Goal: Information Seeking & Learning: Learn about a topic

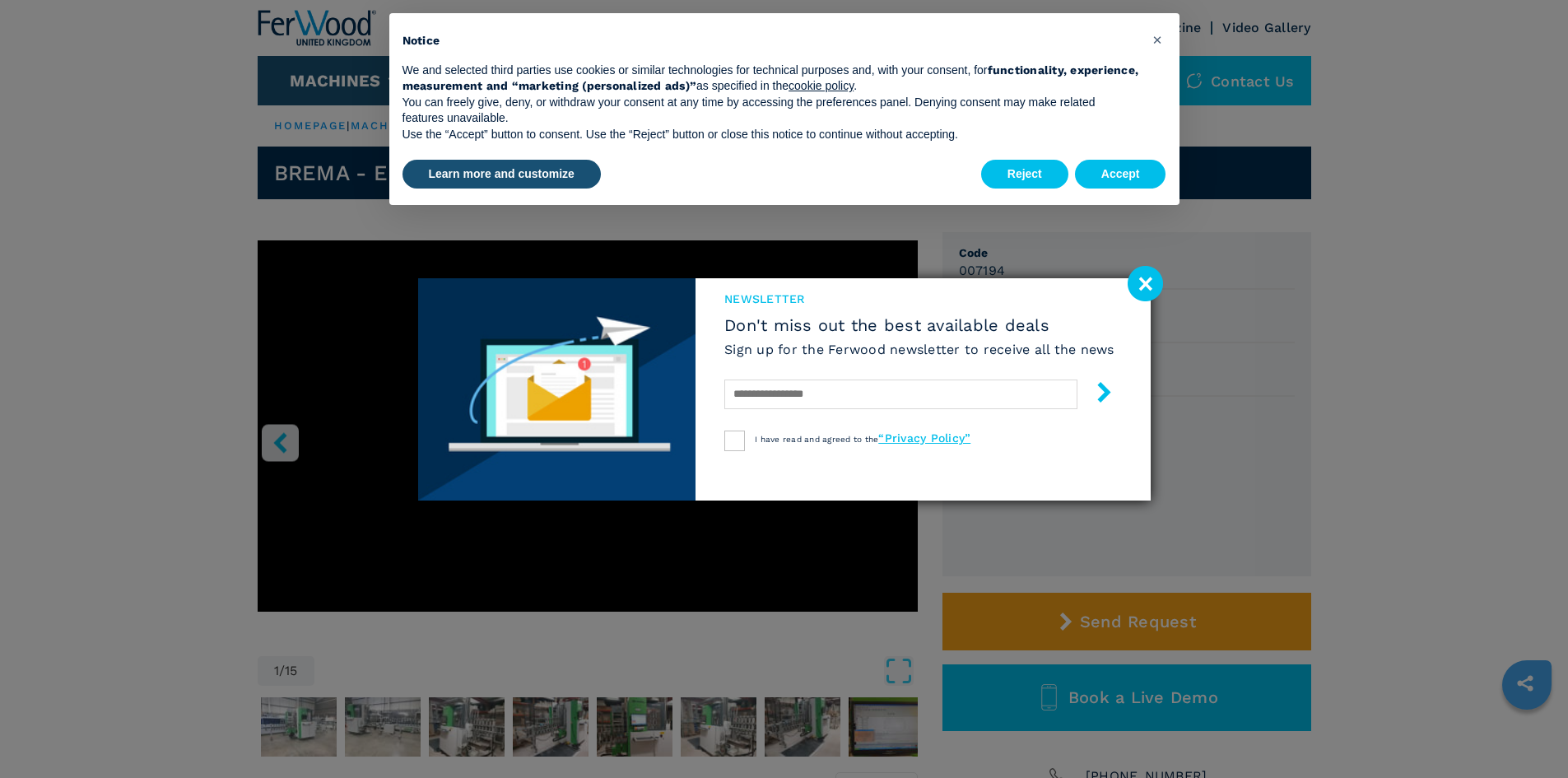
click at [1161, 288] on image at bounding box center [1145, 283] width 36 height 36
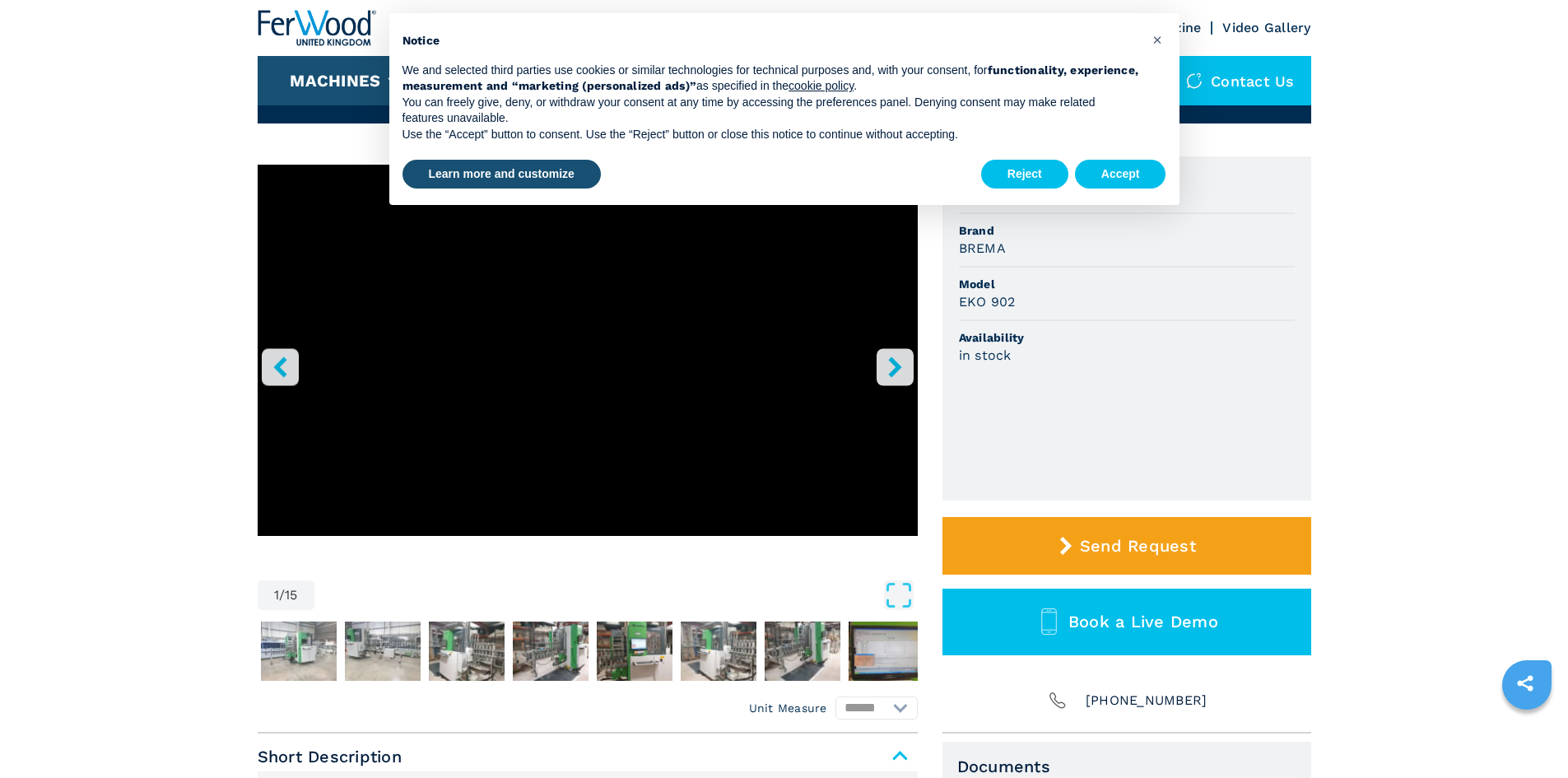
scroll to position [165, 0]
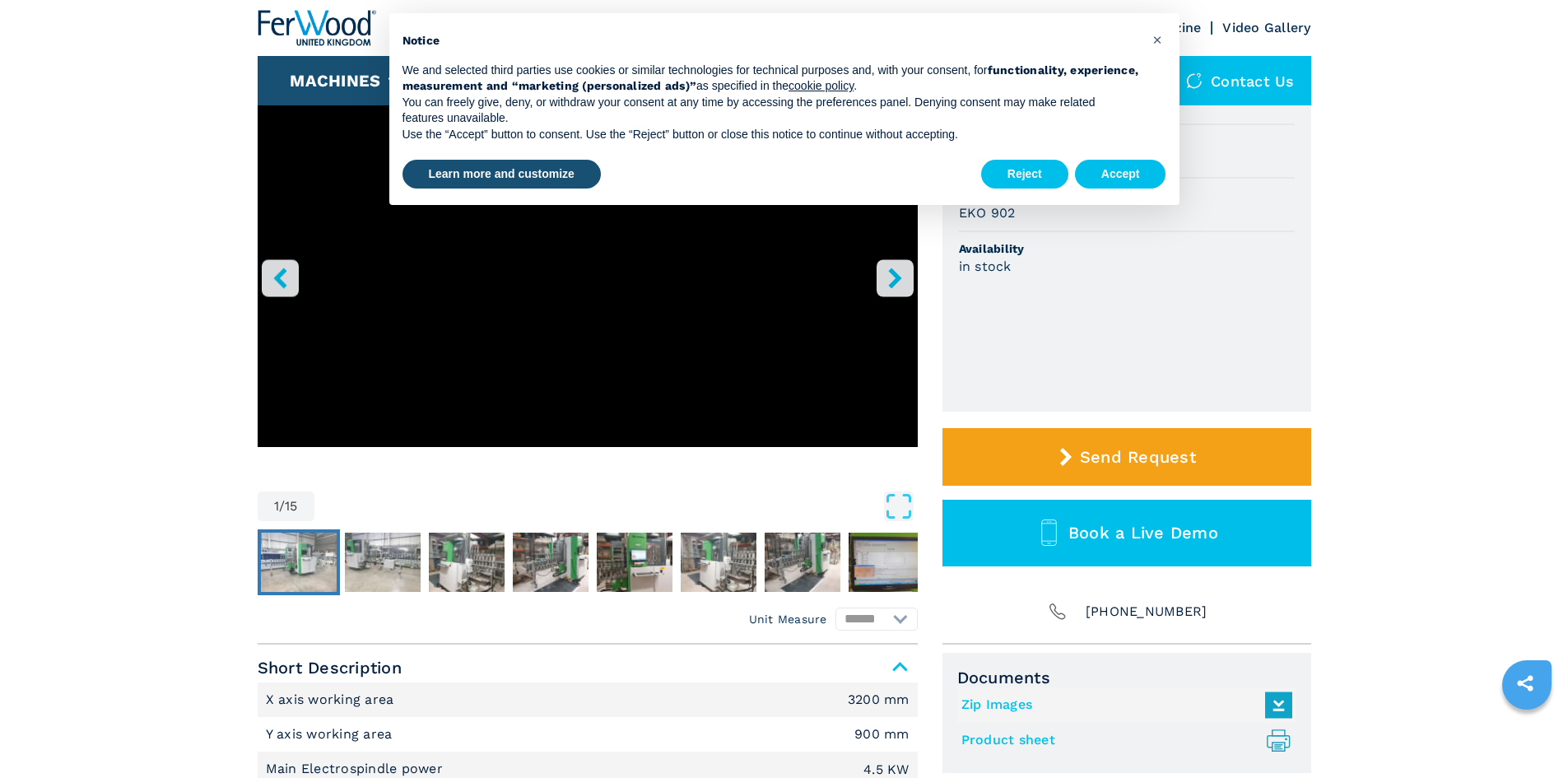
click at [305, 562] on img "Go to Slide 2" at bounding box center [298, 562] width 76 height 59
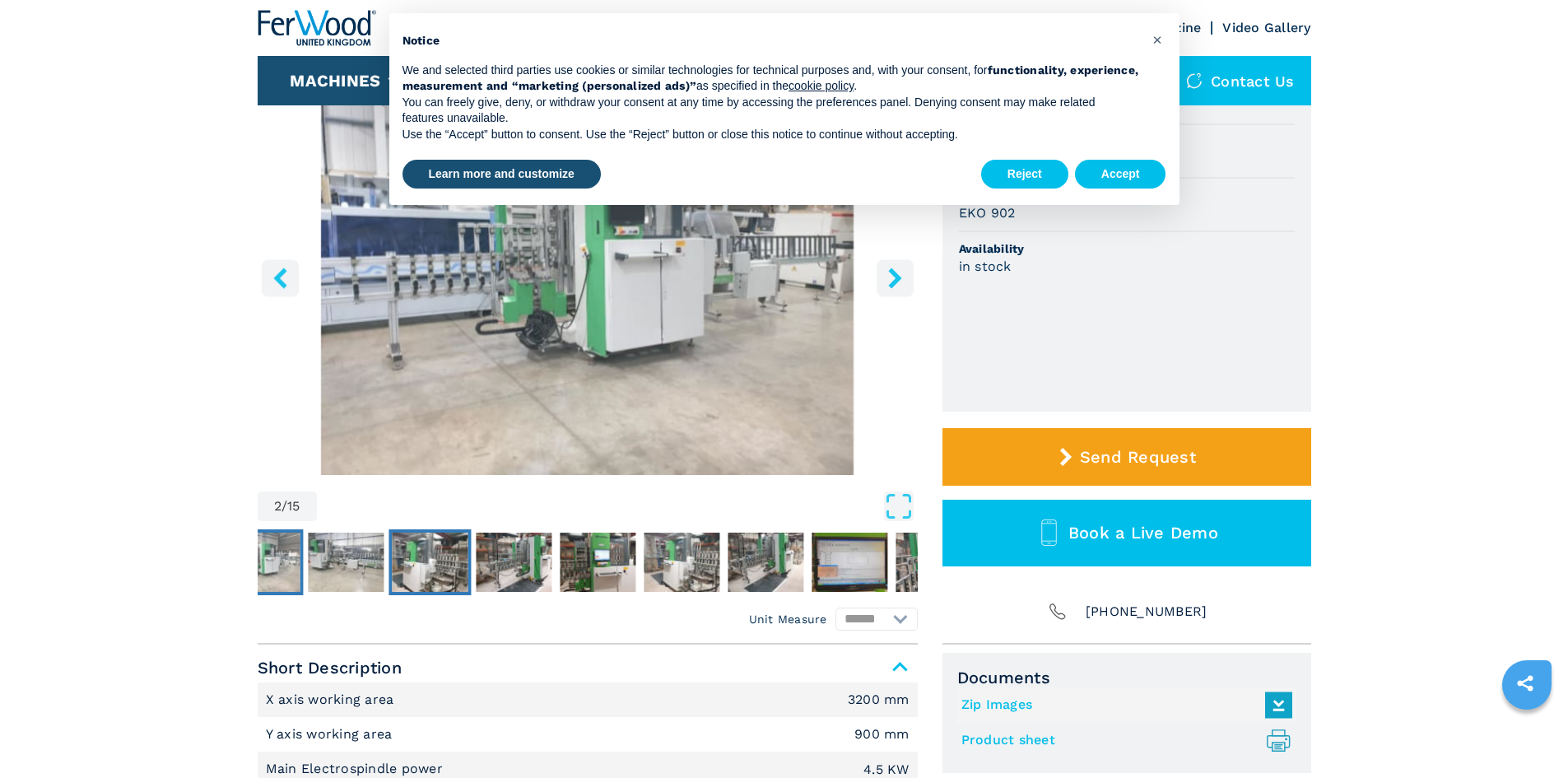
click at [431, 563] on img "Go to Slide 4" at bounding box center [429, 562] width 76 height 59
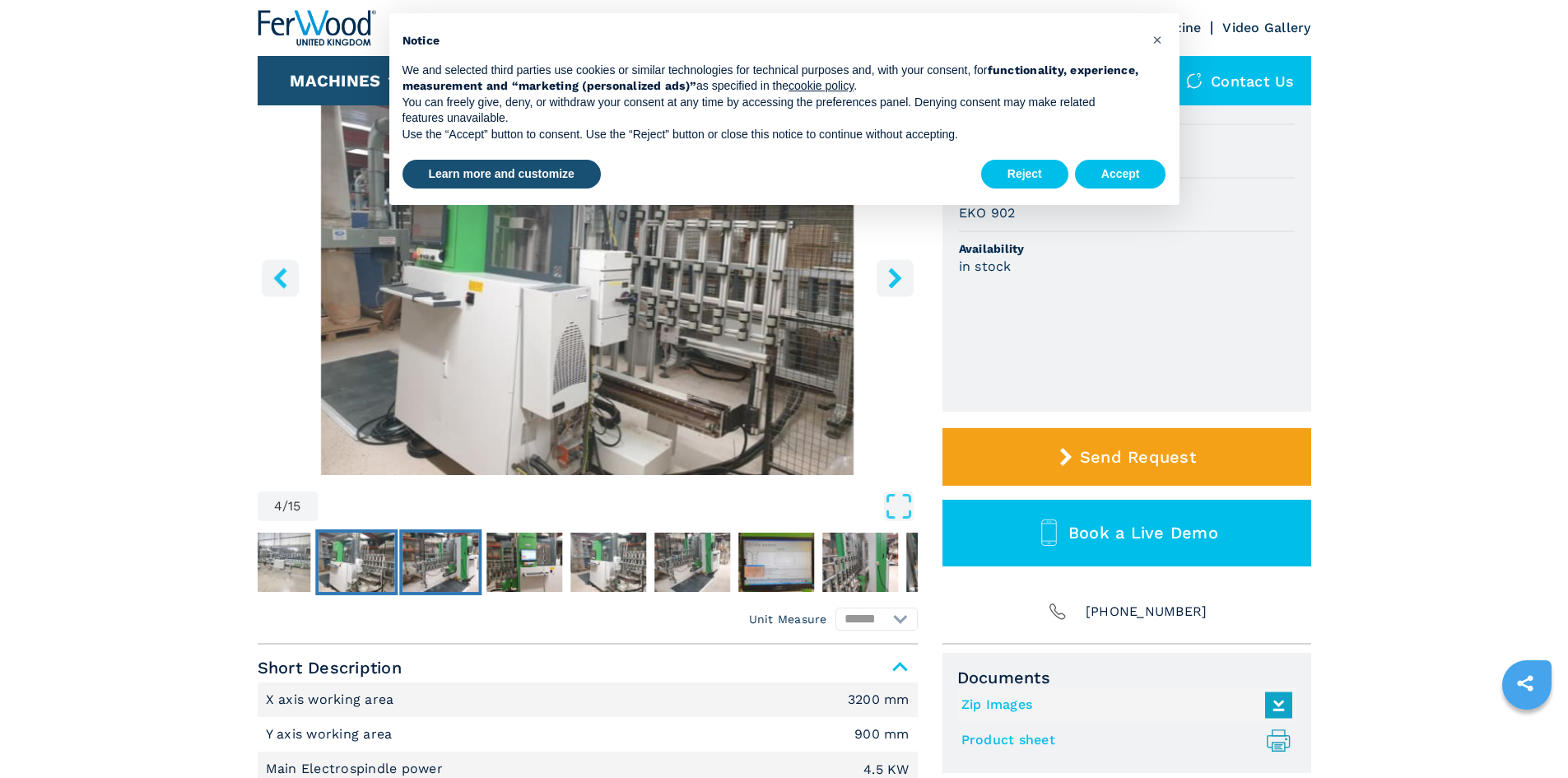
click at [450, 564] on img "Go to Slide 5" at bounding box center [440, 562] width 76 height 59
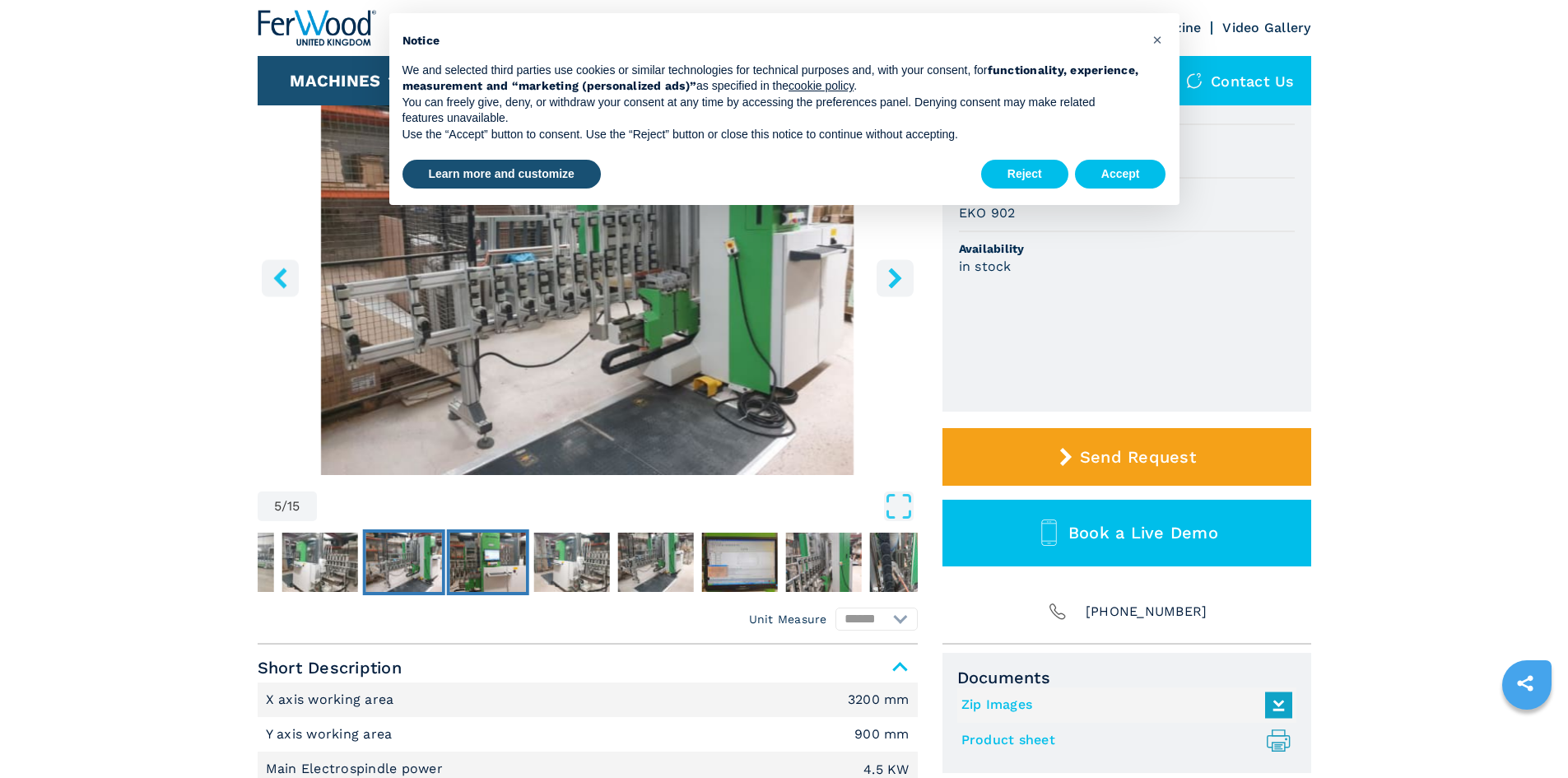
click at [486, 564] on img "Go to Slide 6" at bounding box center [487, 562] width 76 height 59
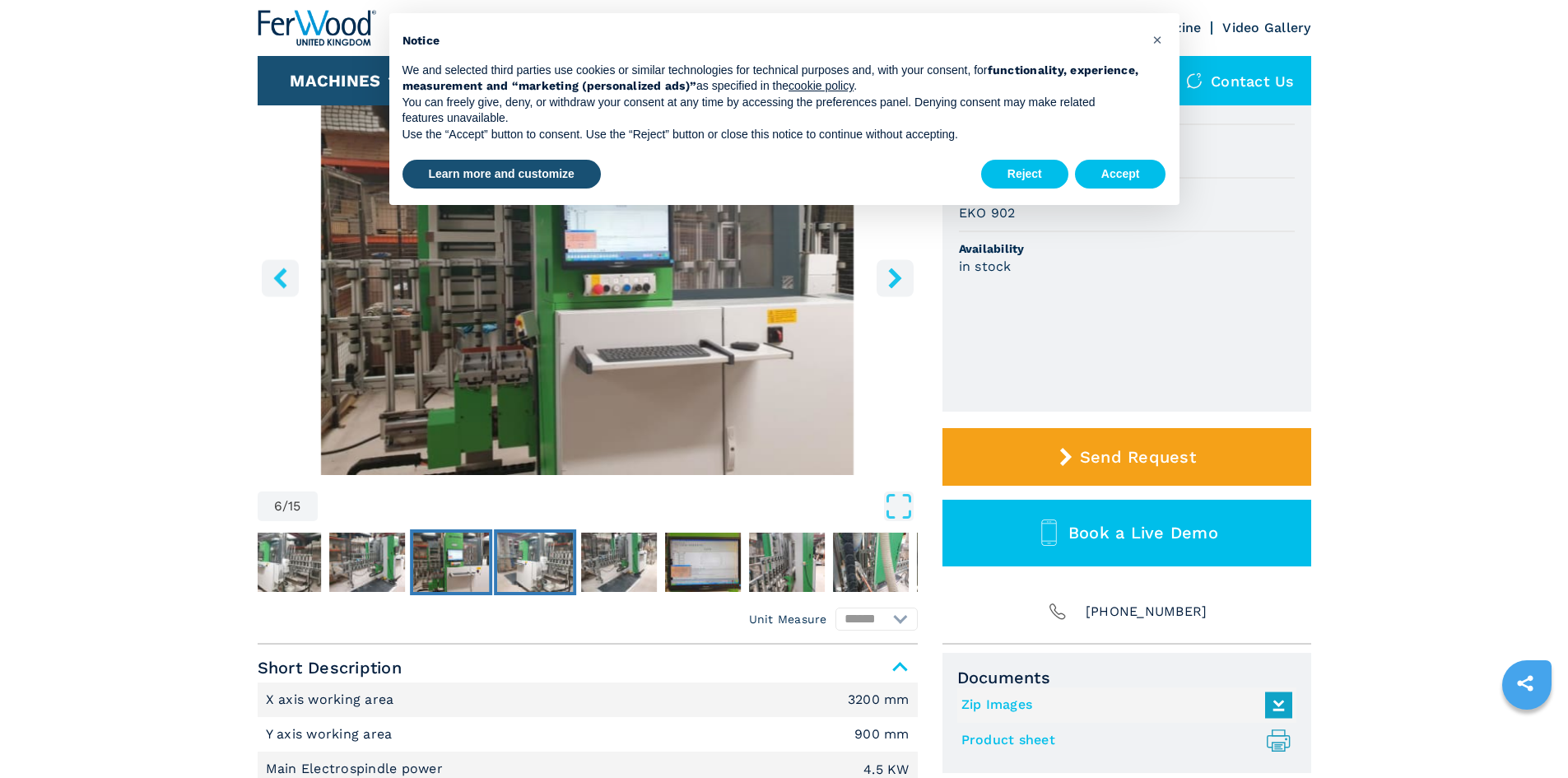
click at [541, 568] on img "Go to Slide 7" at bounding box center [535, 562] width 76 height 59
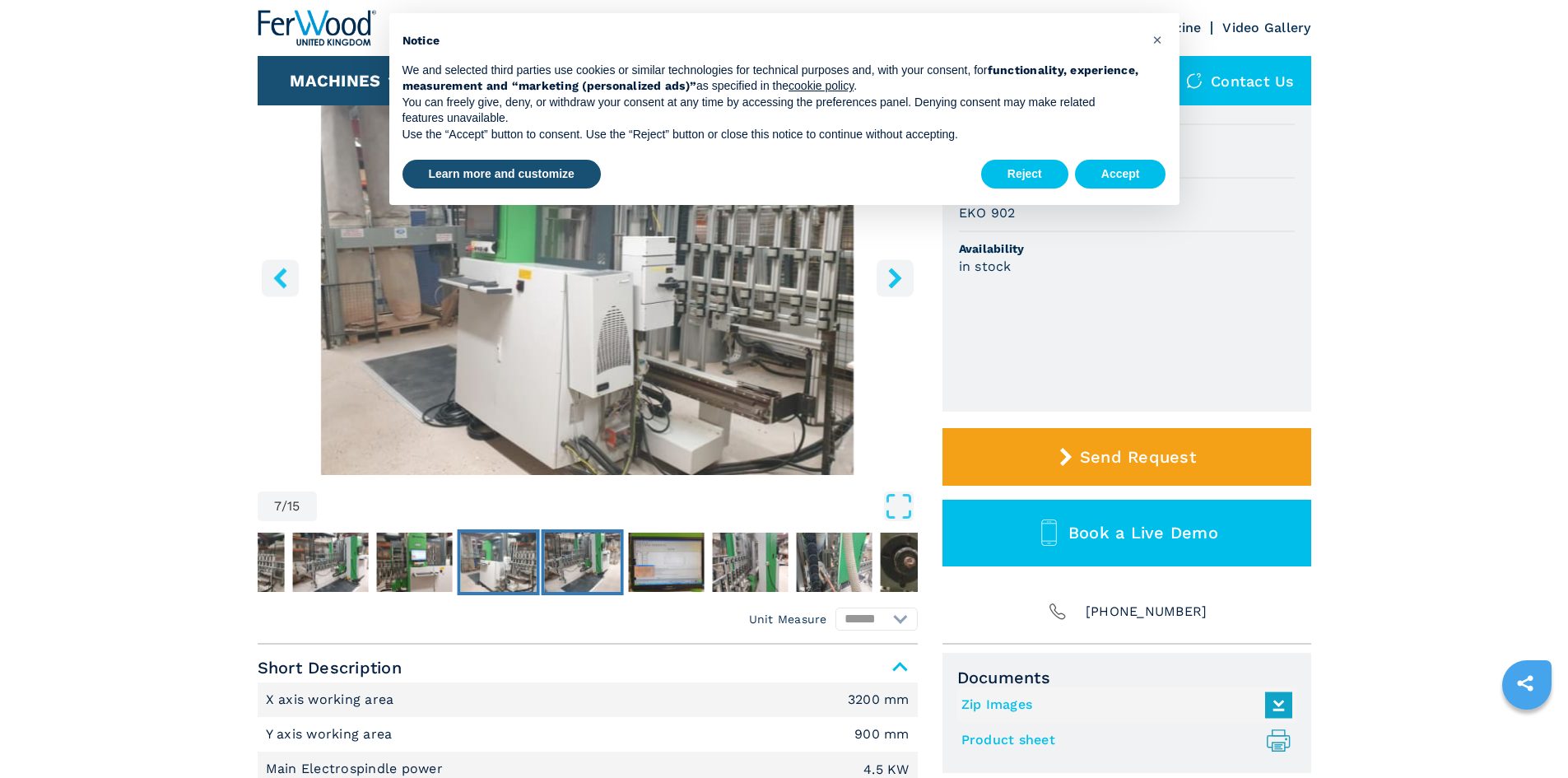
click at [591, 569] on img "Go to Slide 8" at bounding box center [581, 562] width 76 height 59
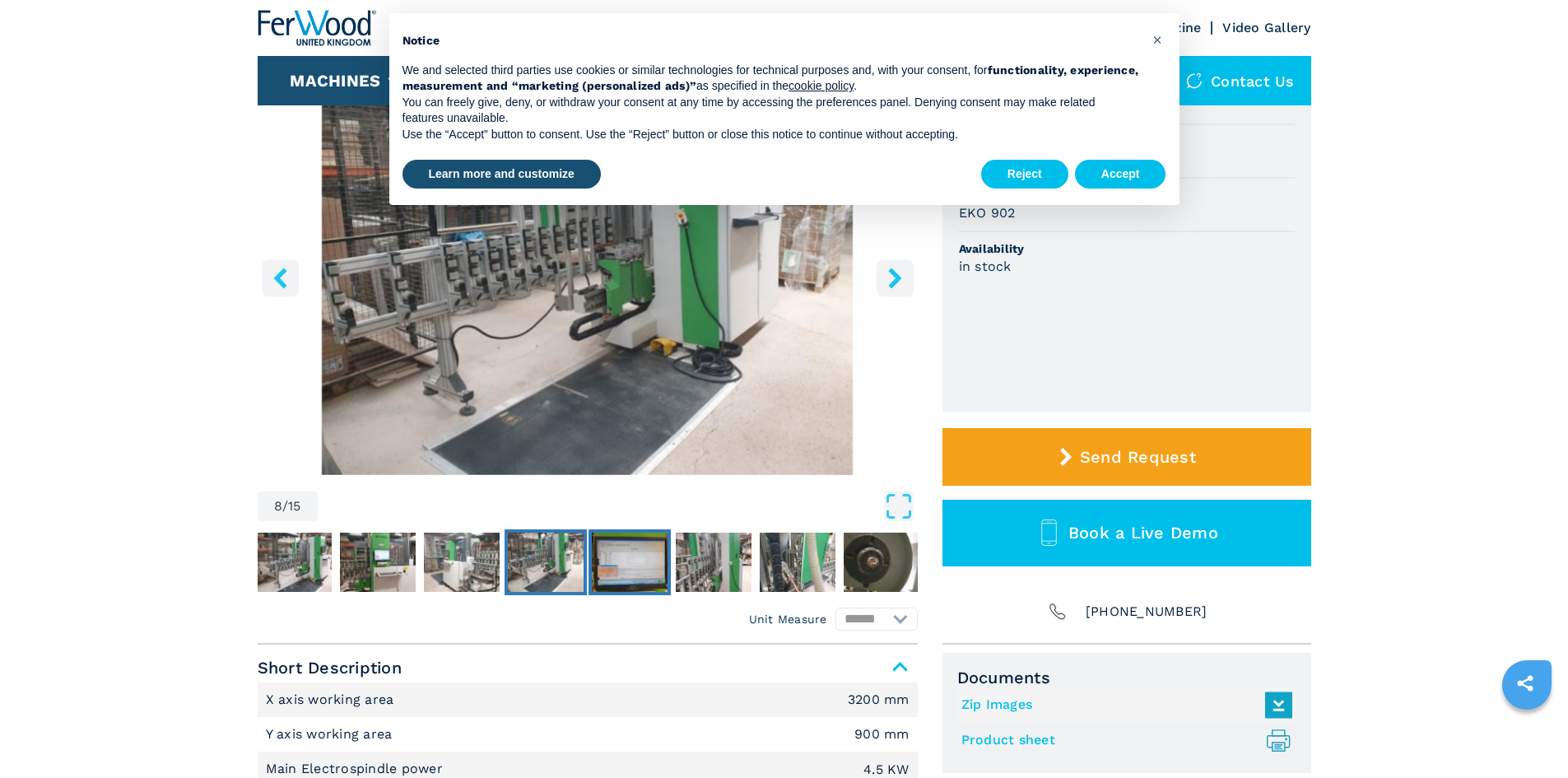
click at [620, 573] on img "Go to Slide 9" at bounding box center [629, 562] width 76 height 59
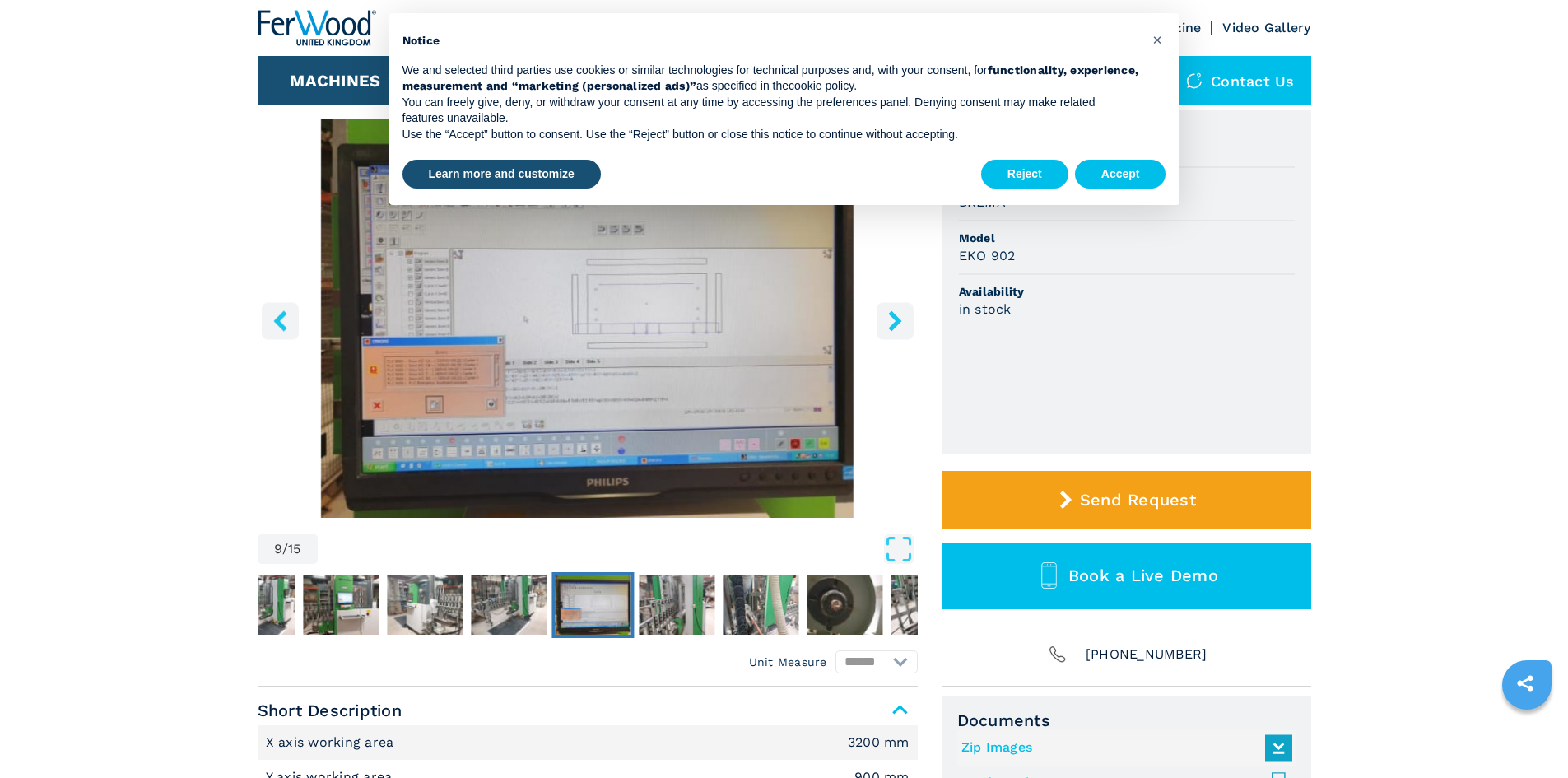
scroll to position [82, 0]
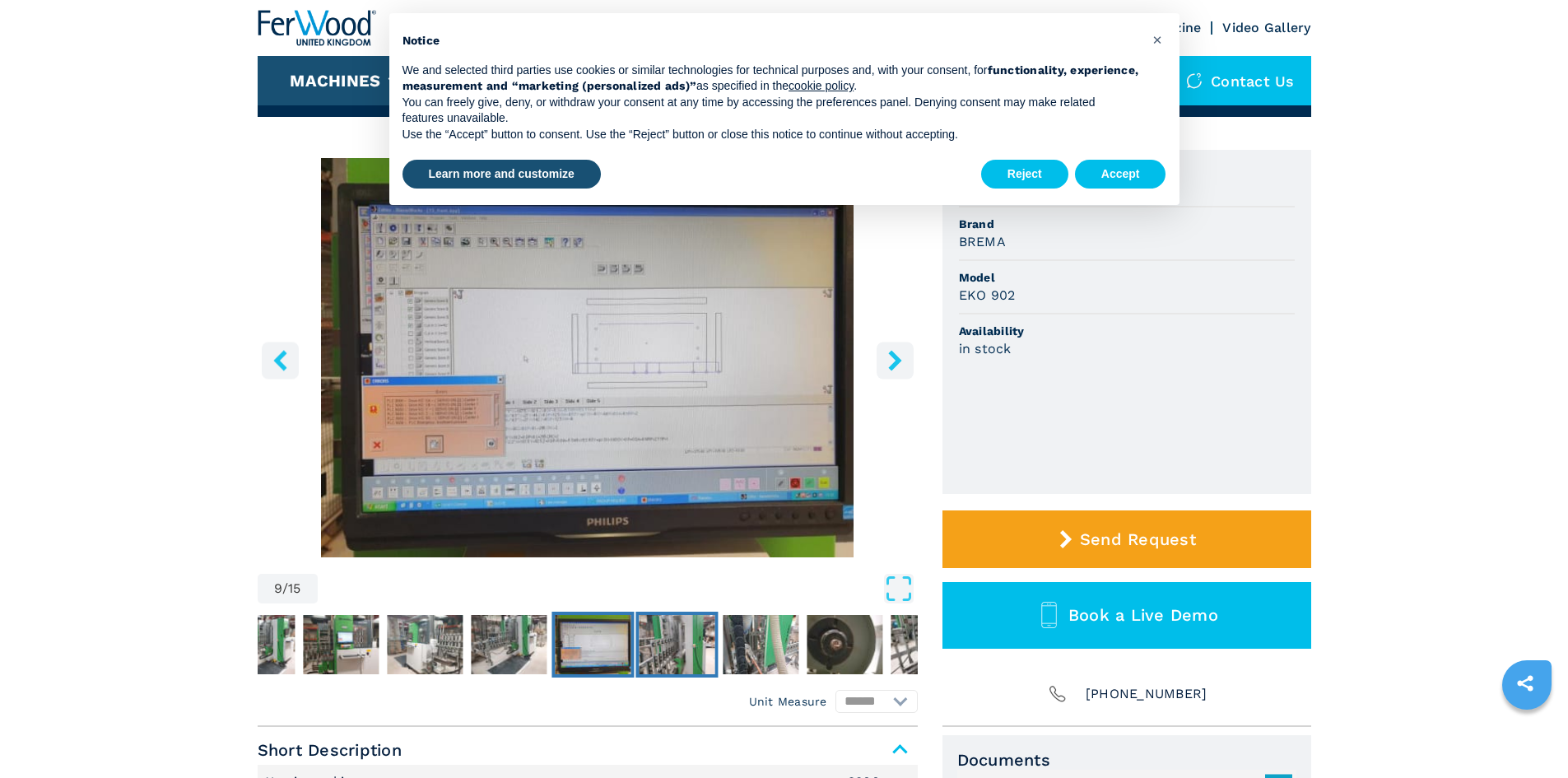
click at [666, 638] on img "Go to Slide 10" at bounding box center [676, 644] width 76 height 59
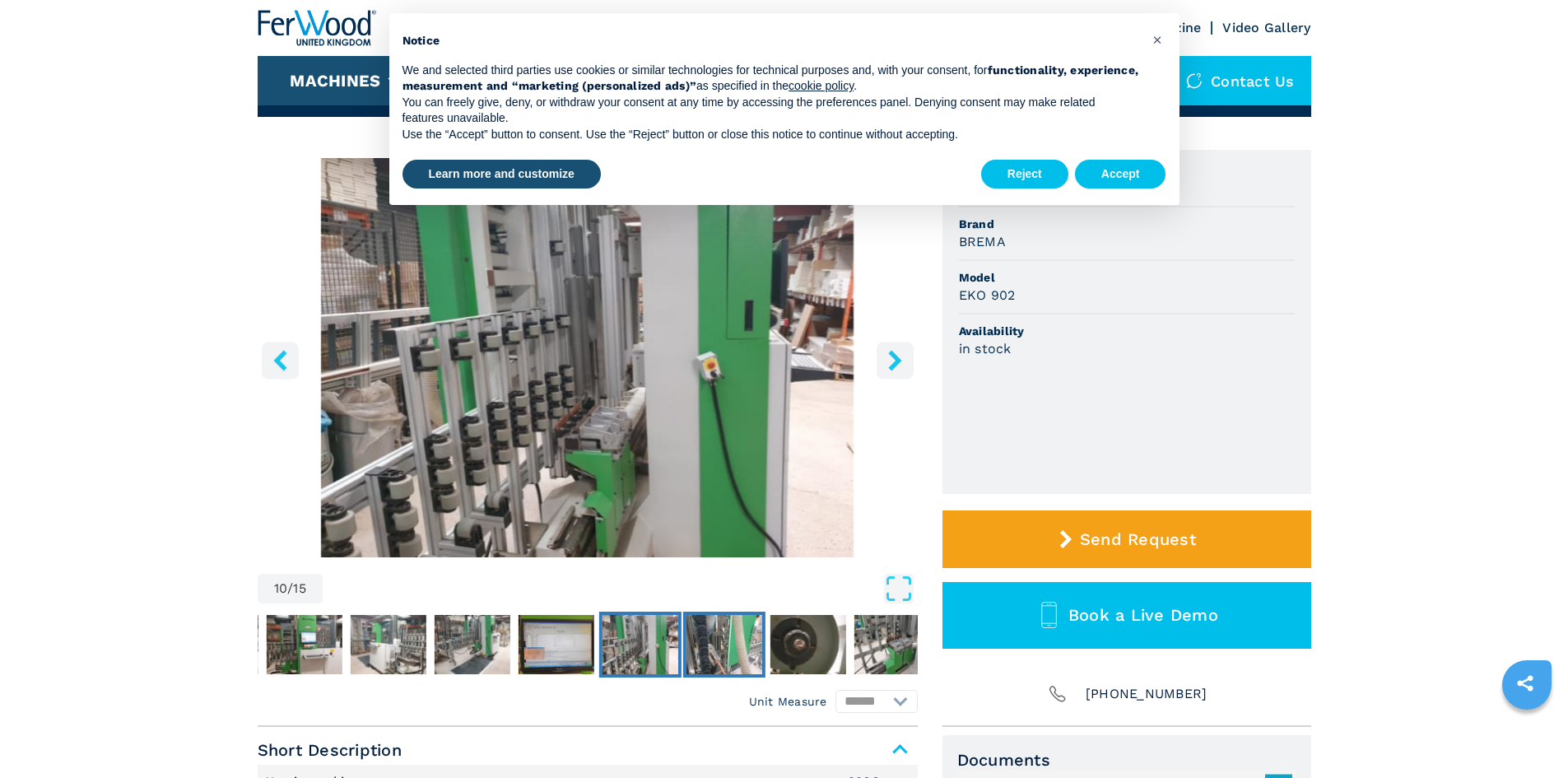
click at [721, 653] on img "Go to Slide 11" at bounding box center [723, 644] width 76 height 59
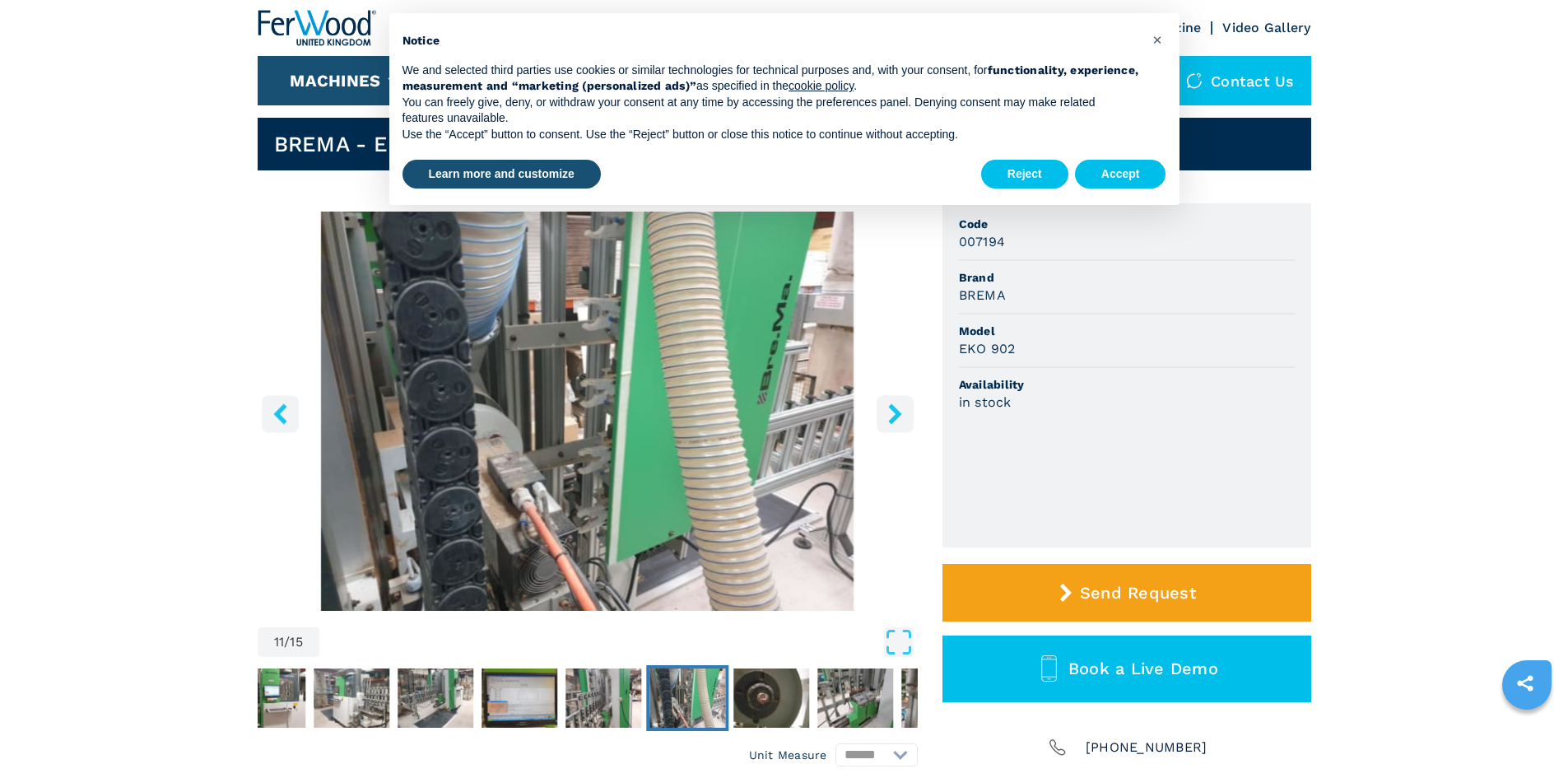
scroll to position [0, 0]
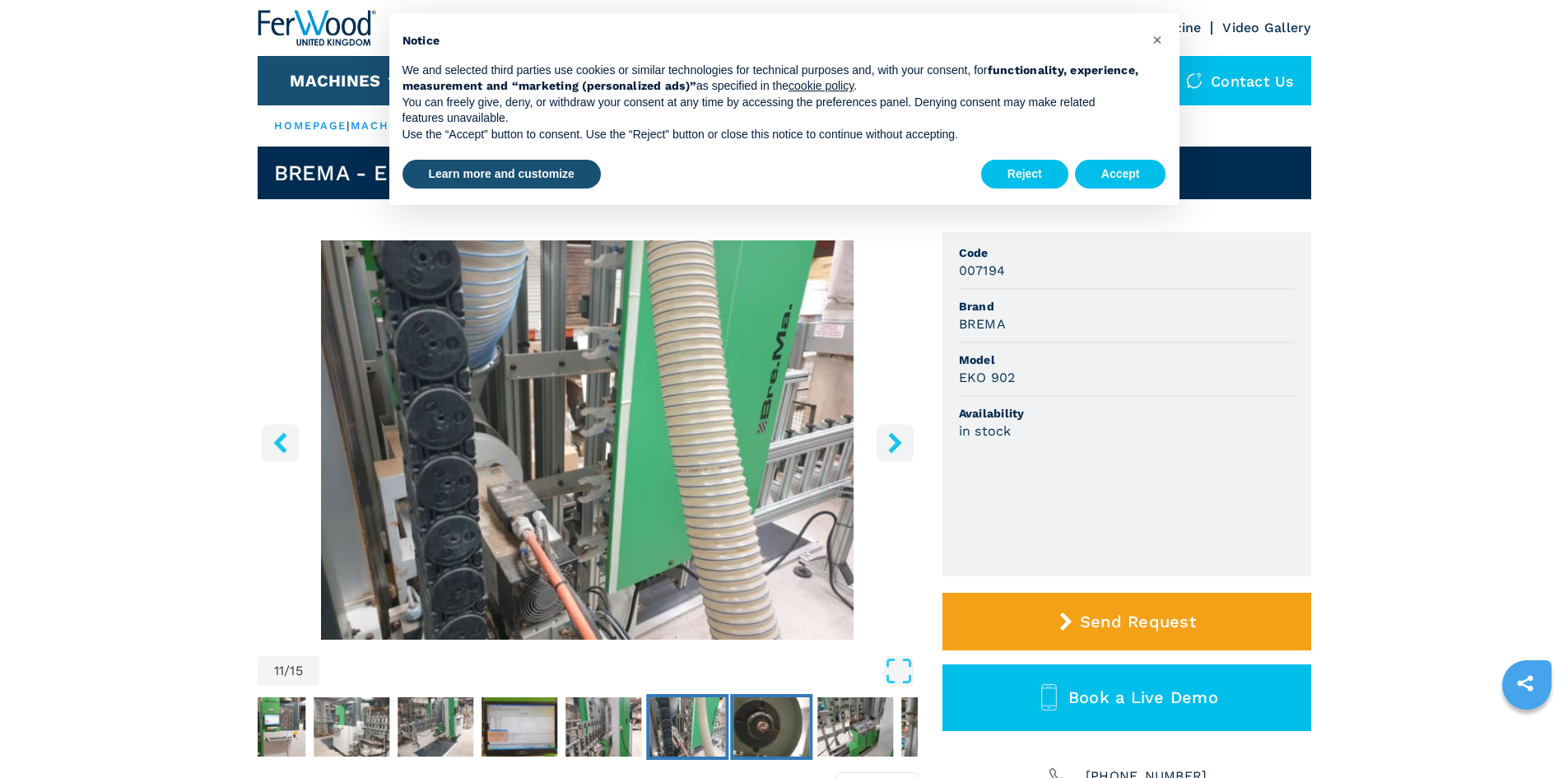
click at [756, 721] on img "Go to Slide 12" at bounding box center [771, 726] width 76 height 59
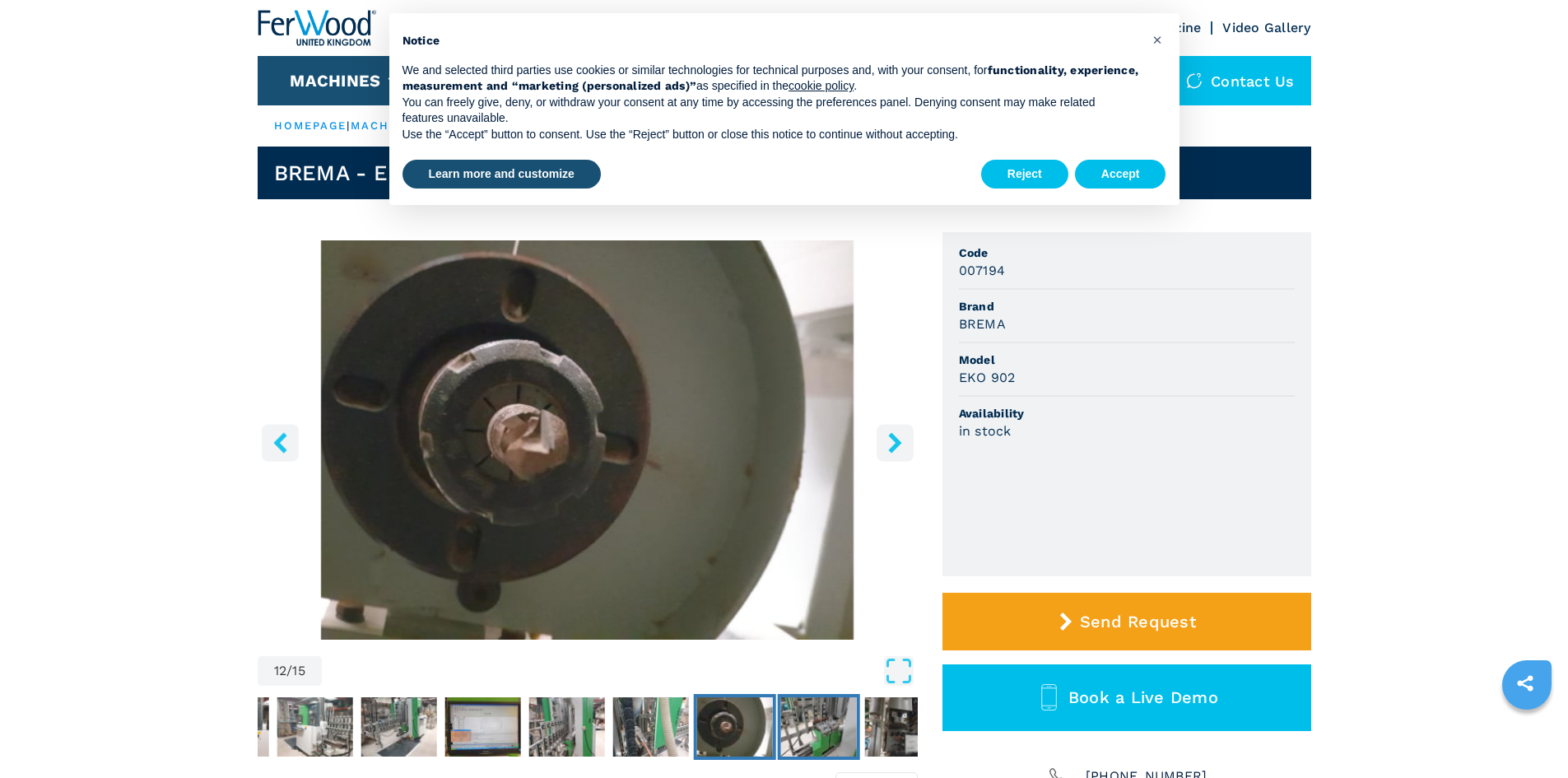
click at [805, 734] on img "Go to Slide 13" at bounding box center [818, 726] width 76 height 59
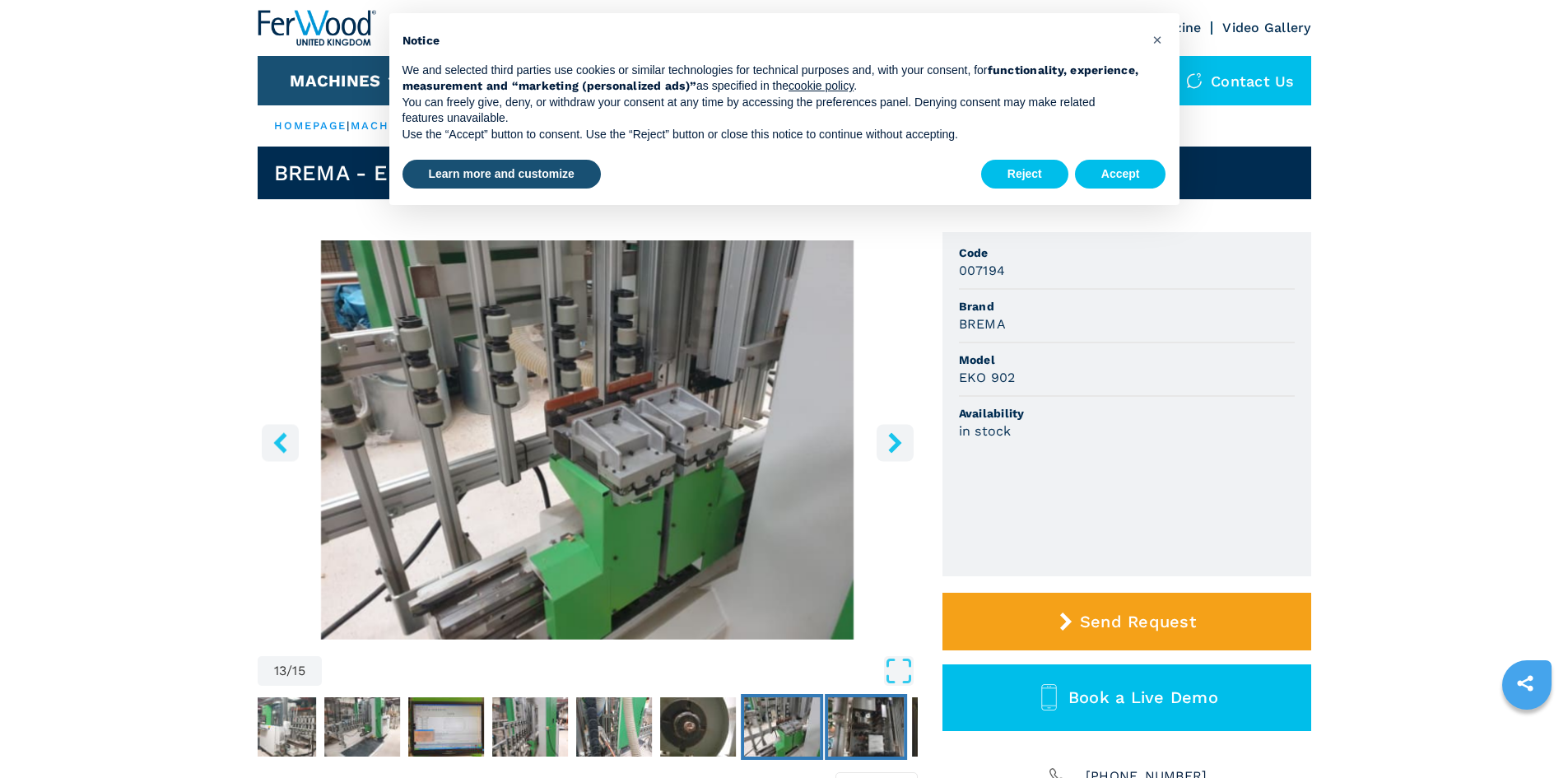
click at [875, 730] on img "Go to Slide 14" at bounding box center [865, 726] width 76 height 59
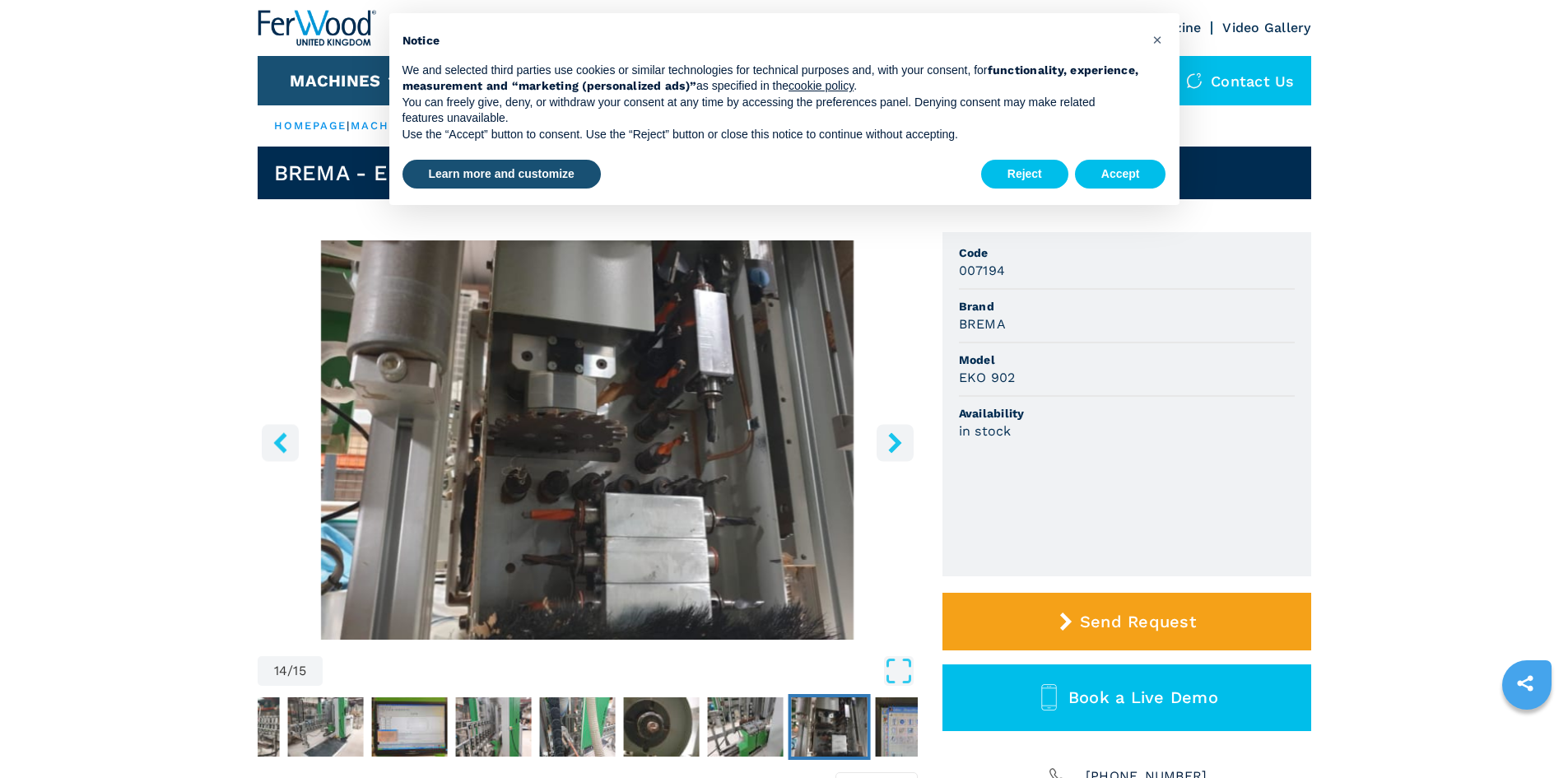
click at [717, 486] on img "Go to Slide 14" at bounding box center [588, 440] width 660 height 399
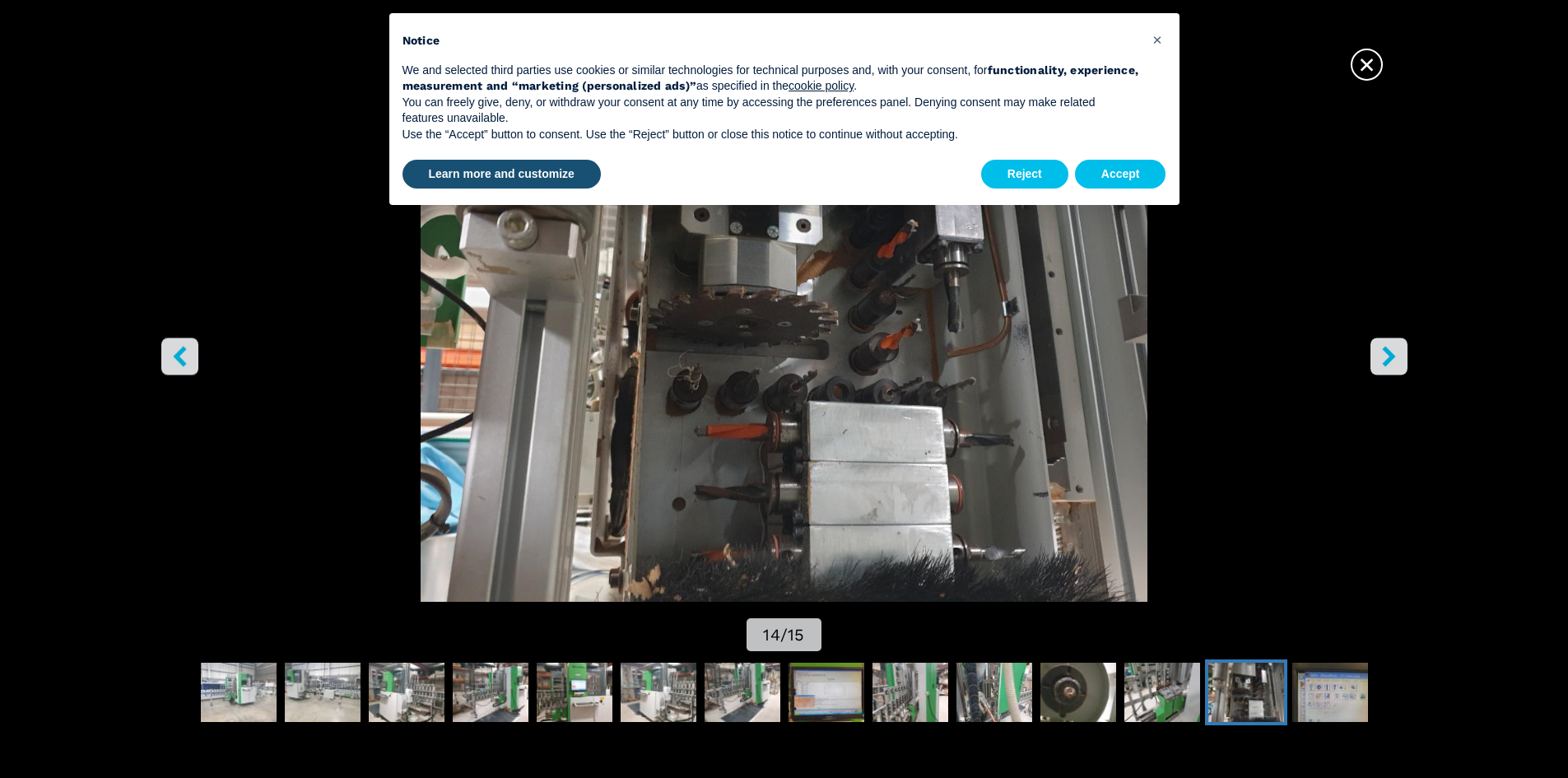
click at [1402, 357] on button "right-button" at bounding box center [1388, 356] width 37 height 37
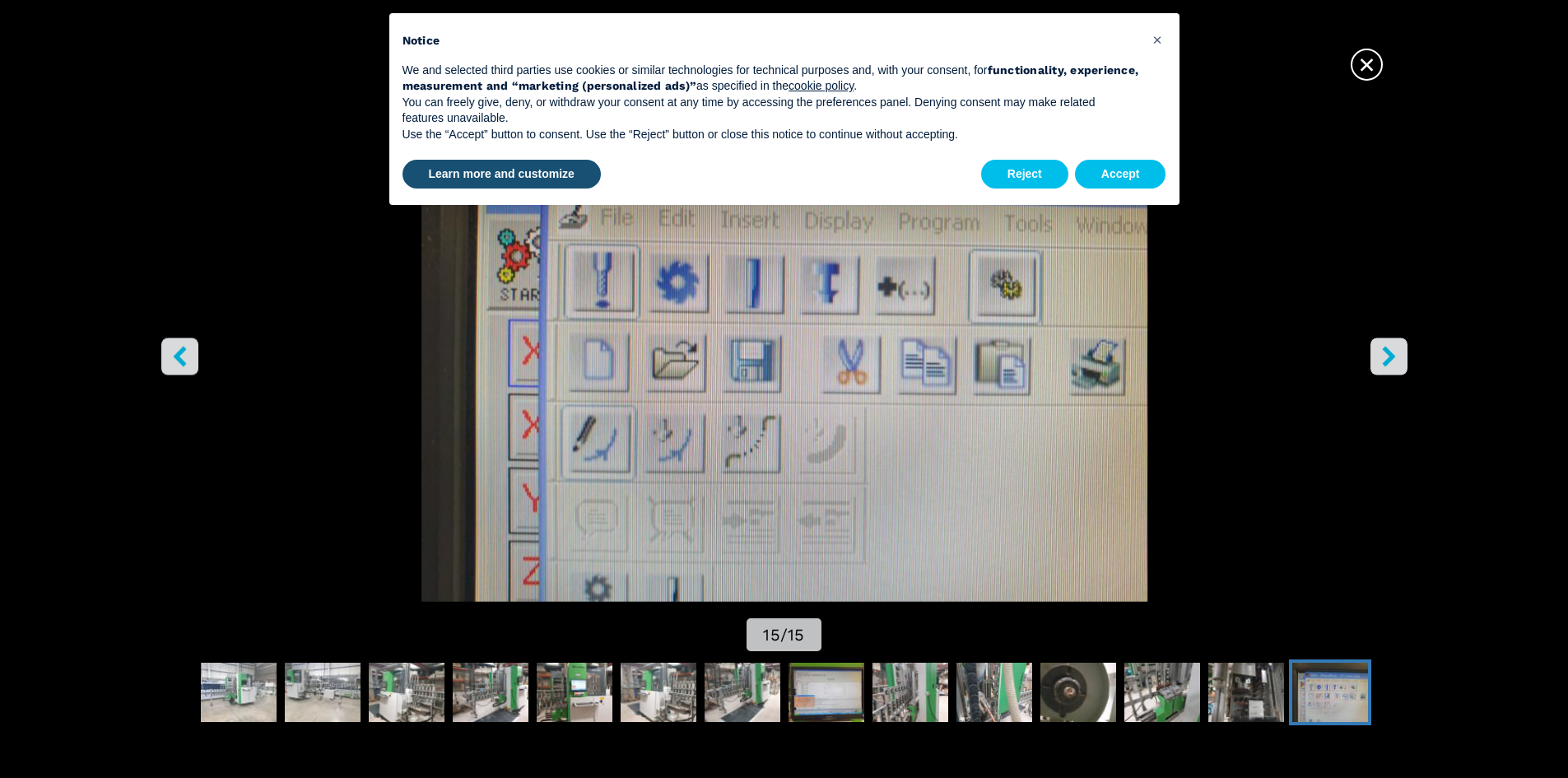
click at [1402, 357] on button "right-button" at bounding box center [1388, 356] width 37 height 37
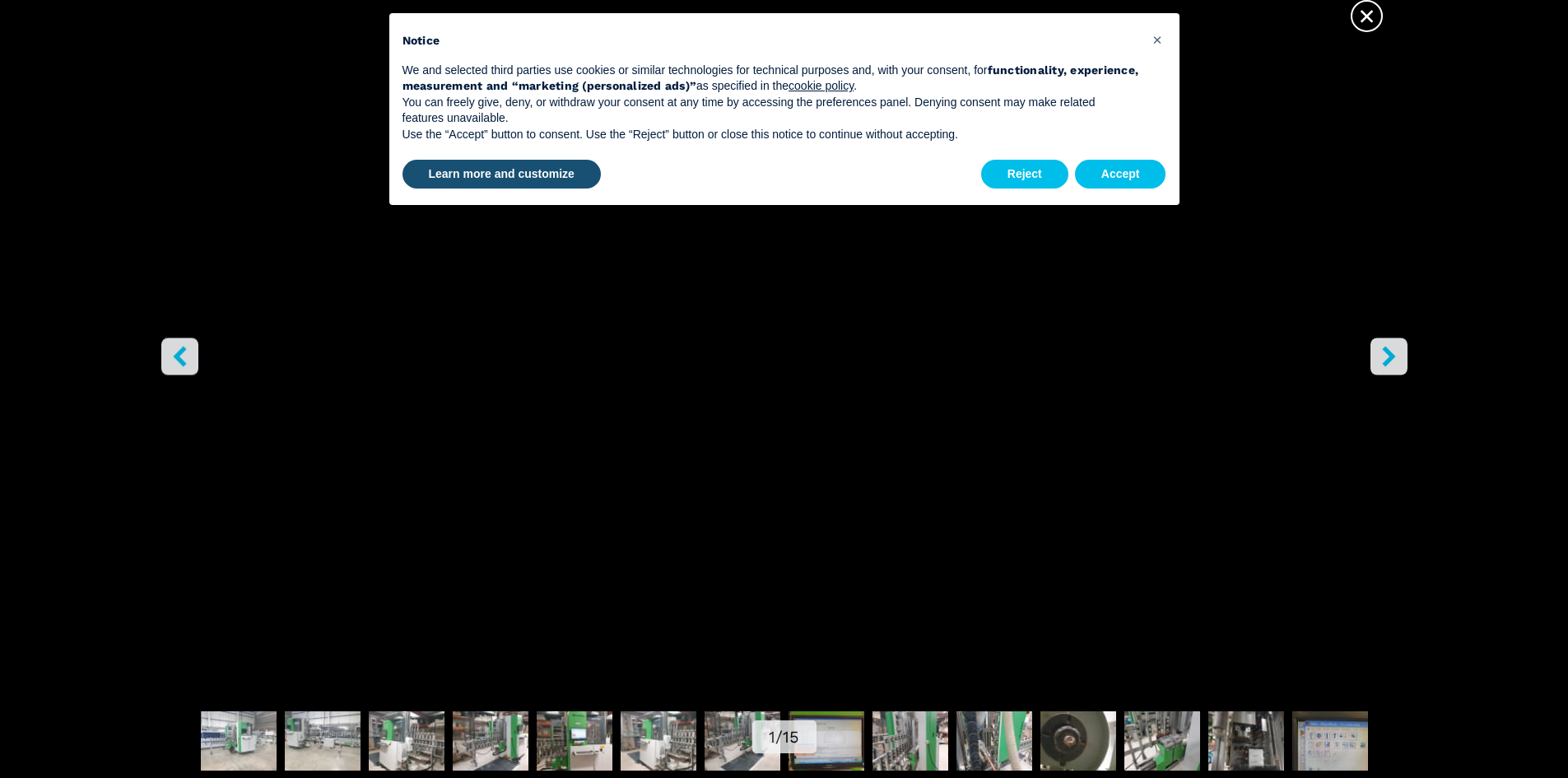
click at [1402, 357] on button "right-button" at bounding box center [1388, 356] width 37 height 37
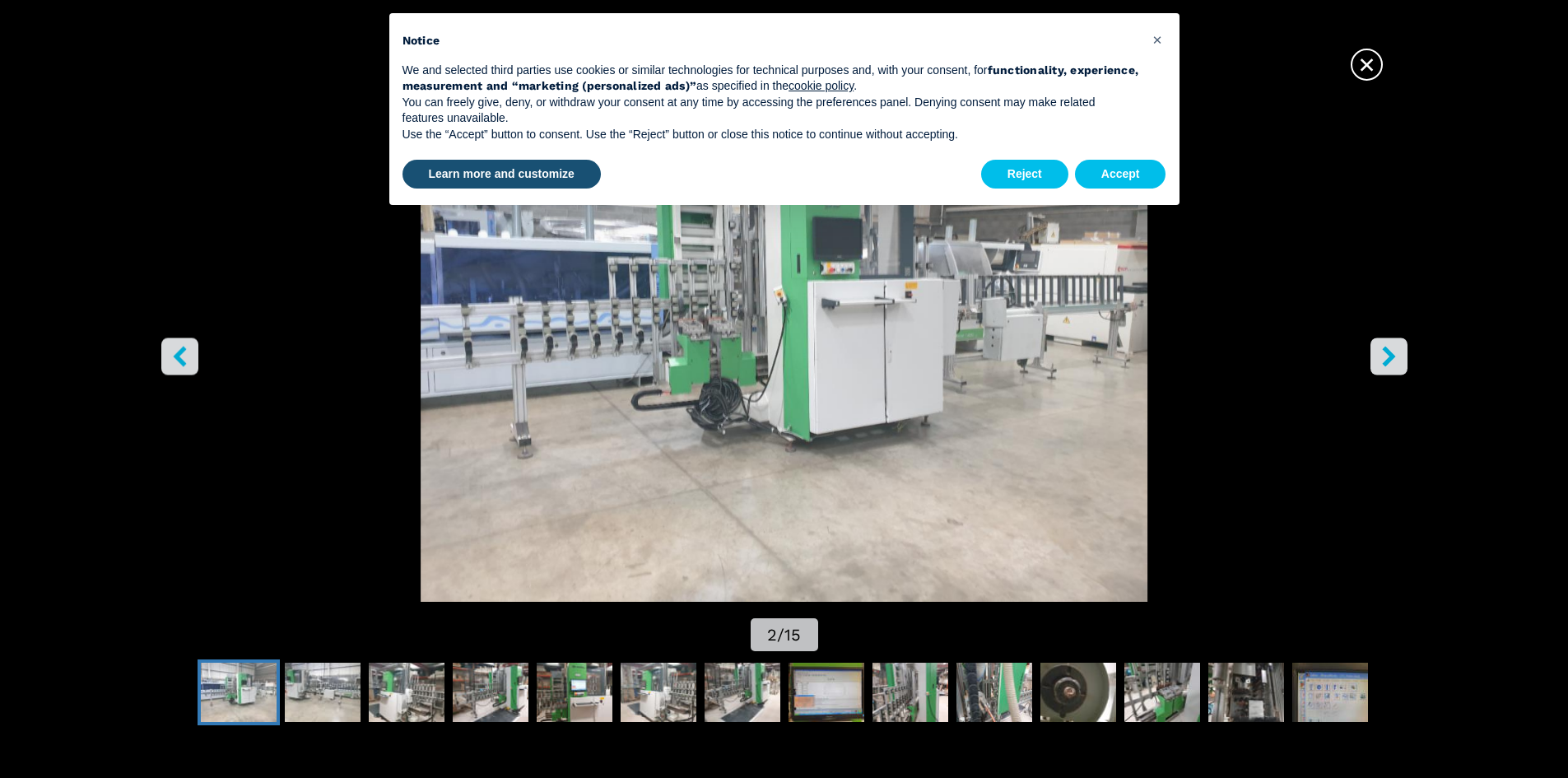
click at [1402, 357] on button "right-button" at bounding box center [1388, 356] width 37 height 37
click at [1393, 357] on icon "right-button" at bounding box center [1388, 356] width 13 height 21
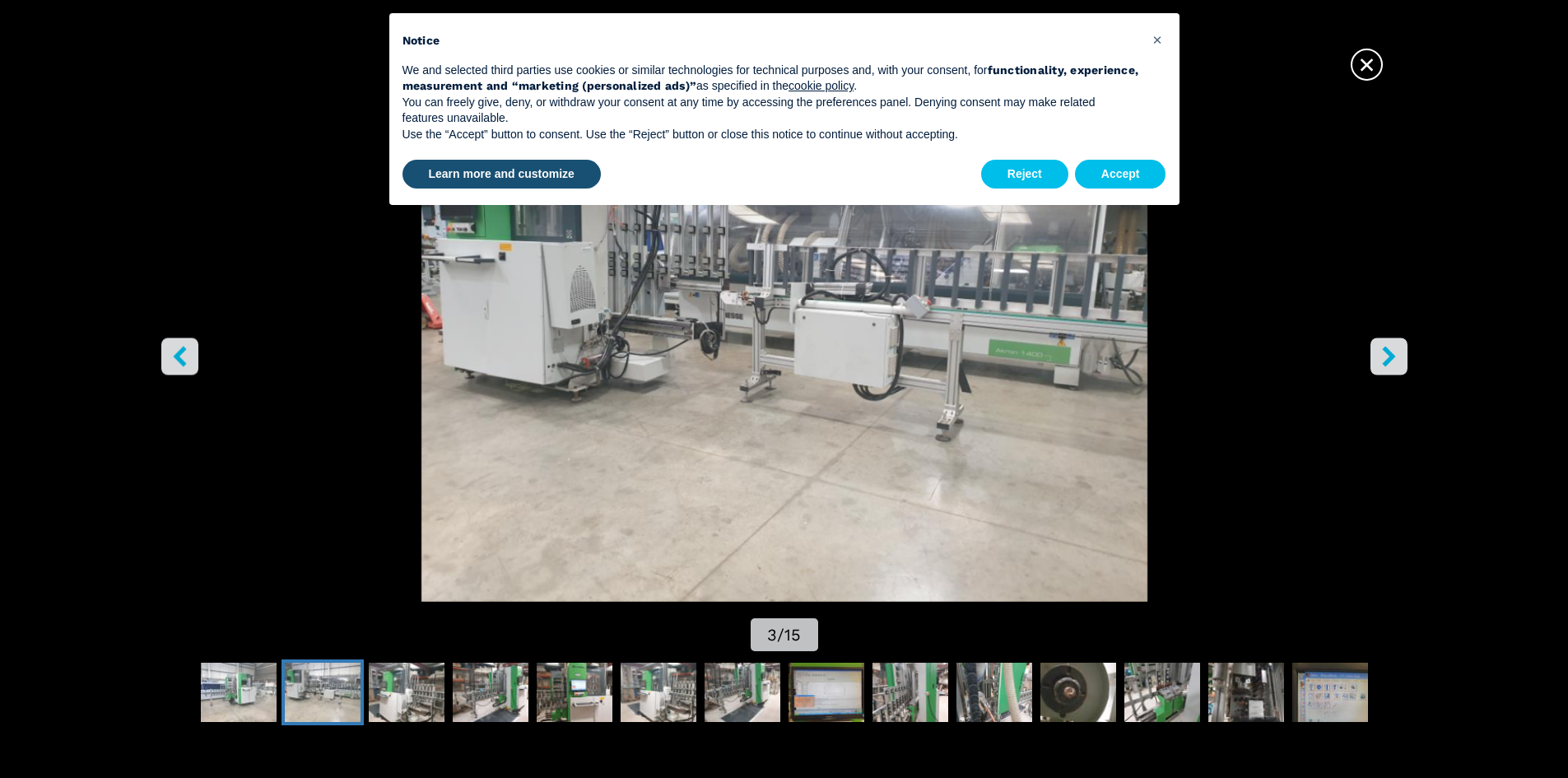
click at [1393, 357] on icon "right-button" at bounding box center [1388, 356] width 13 height 21
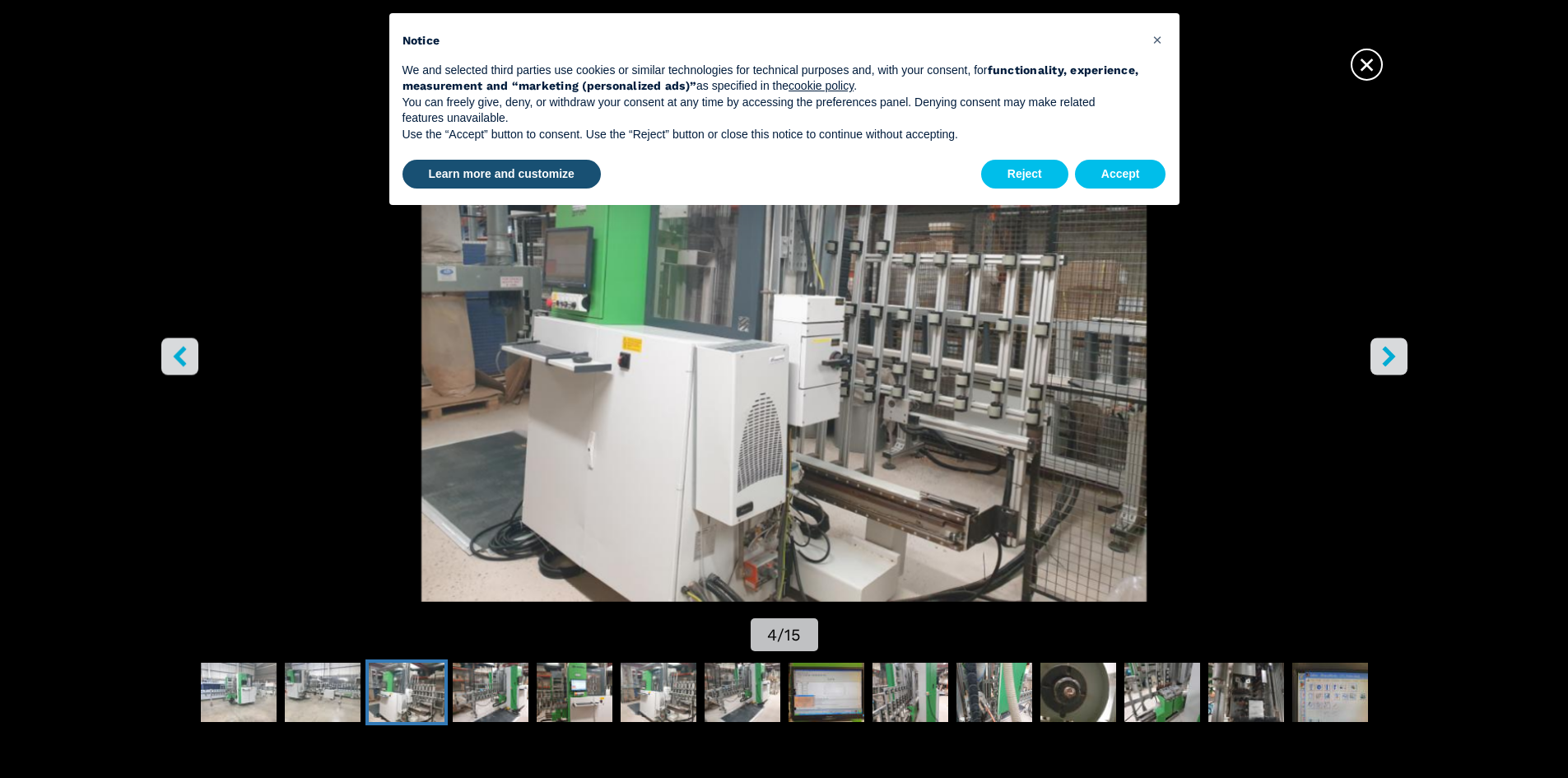
click at [1393, 357] on icon "right-button" at bounding box center [1388, 356] width 13 height 21
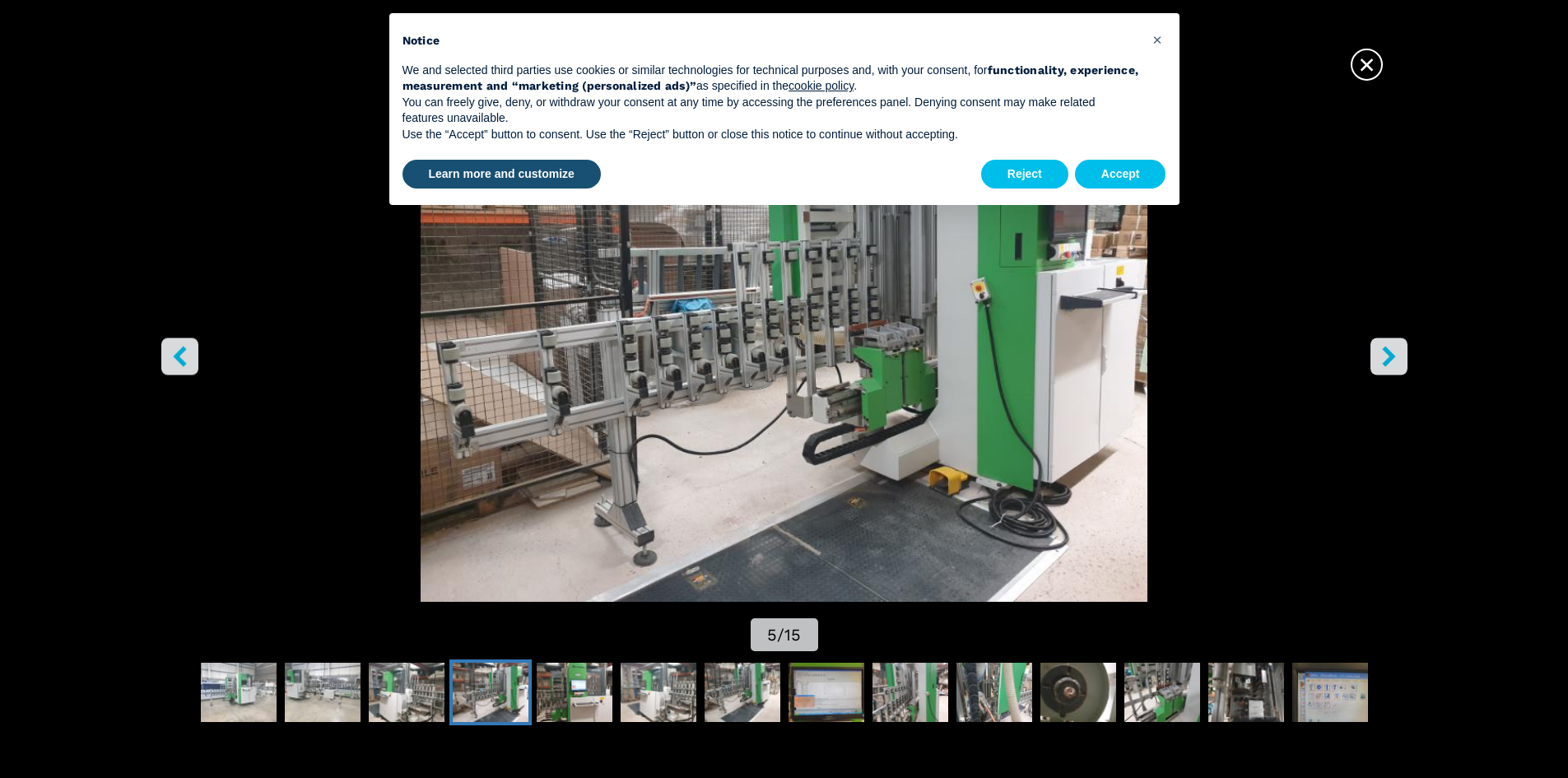
click at [1393, 357] on icon "right-button" at bounding box center [1388, 356] width 13 height 21
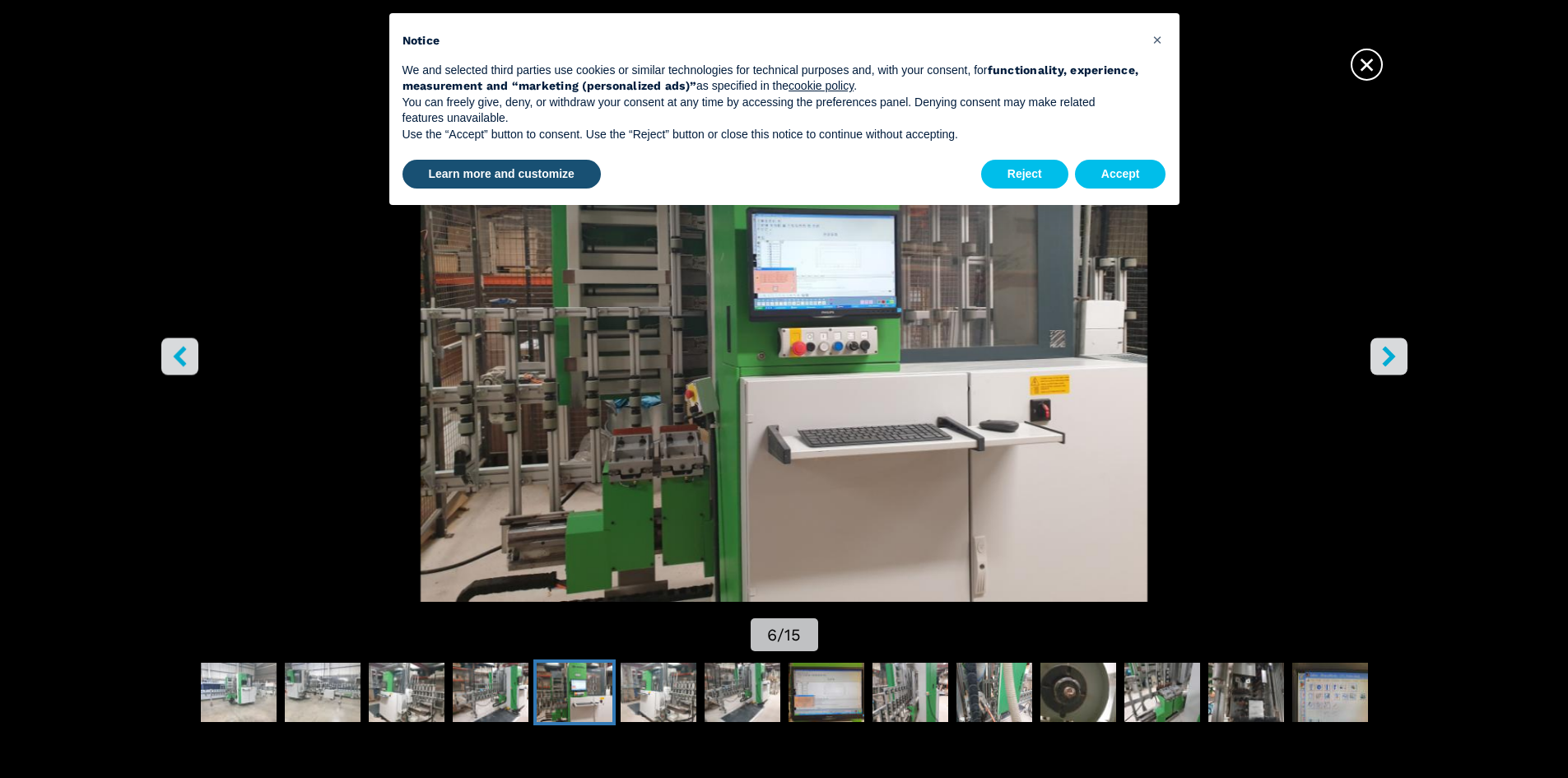
click at [1393, 357] on icon "right-button" at bounding box center [1388, 356] width 13 height 21
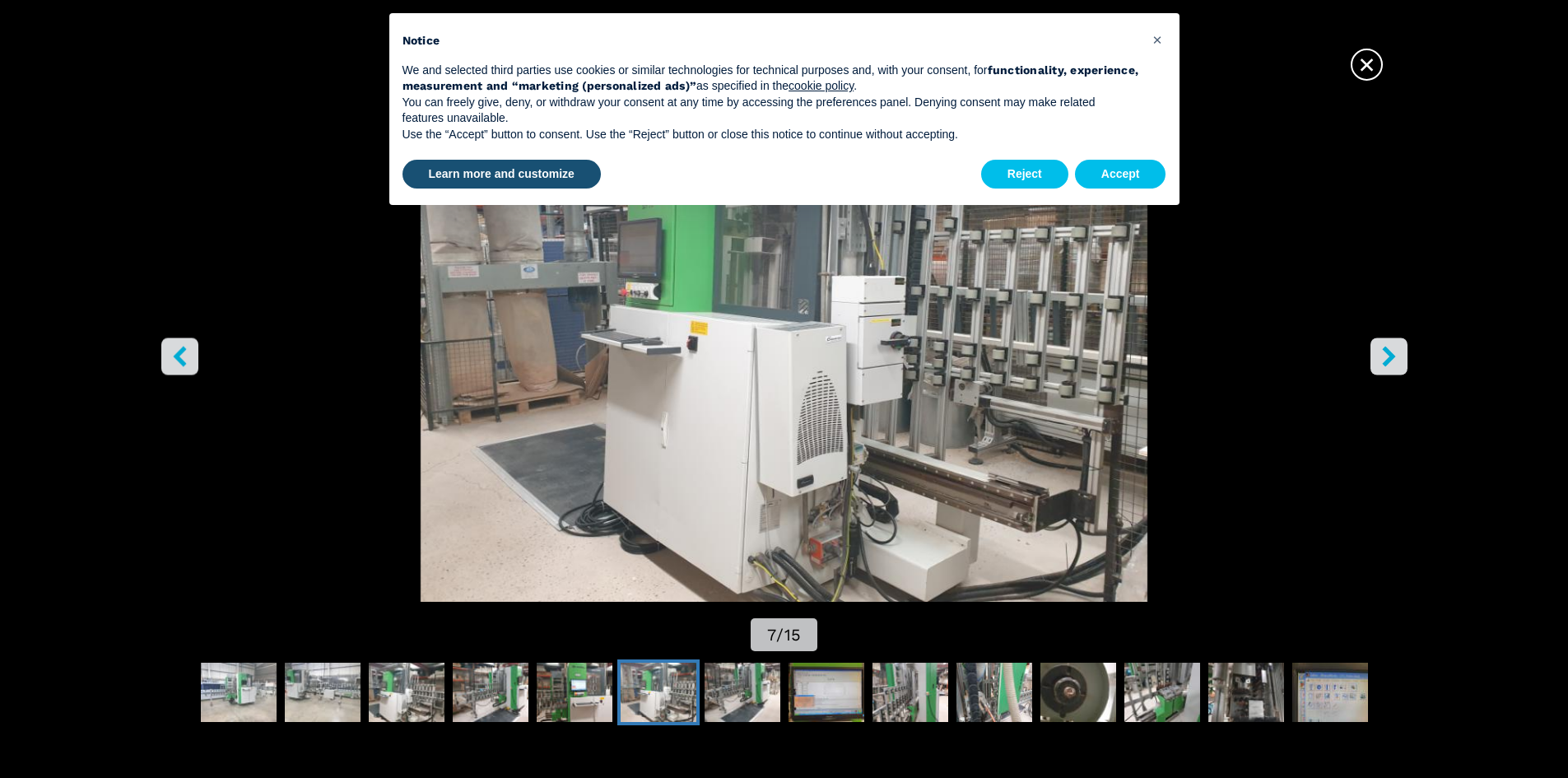
click at [1393, 357] on icon "right-button" at bounding box center [1388, 356] width 13 height 21
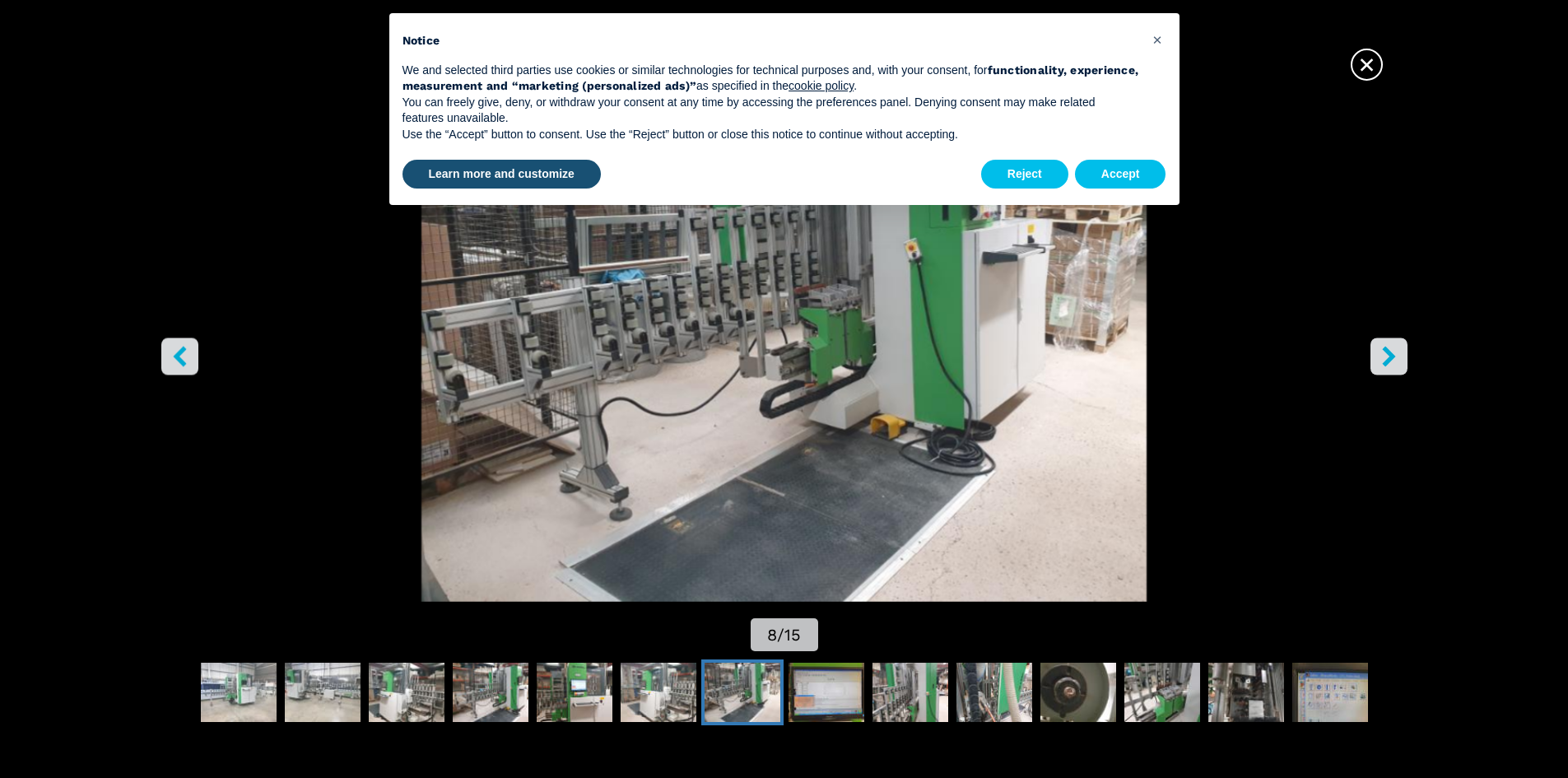
click at [1393, 357] on icon "right-button" at bounding box center [1388, 356] width 13 height 21
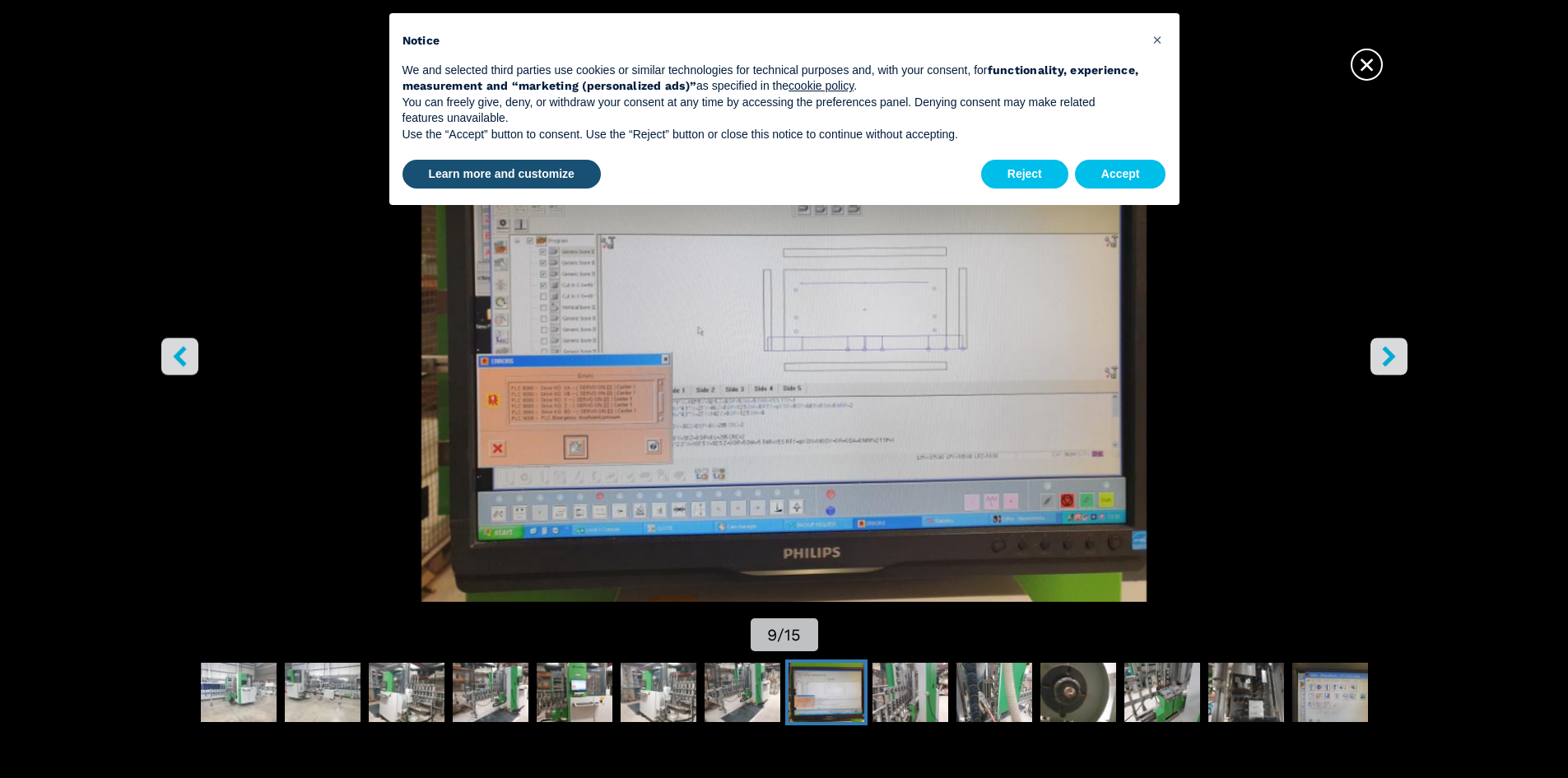
click at [1393, 357] on icon "right-button" at bounding box center [1388, 356] width 13 height 21
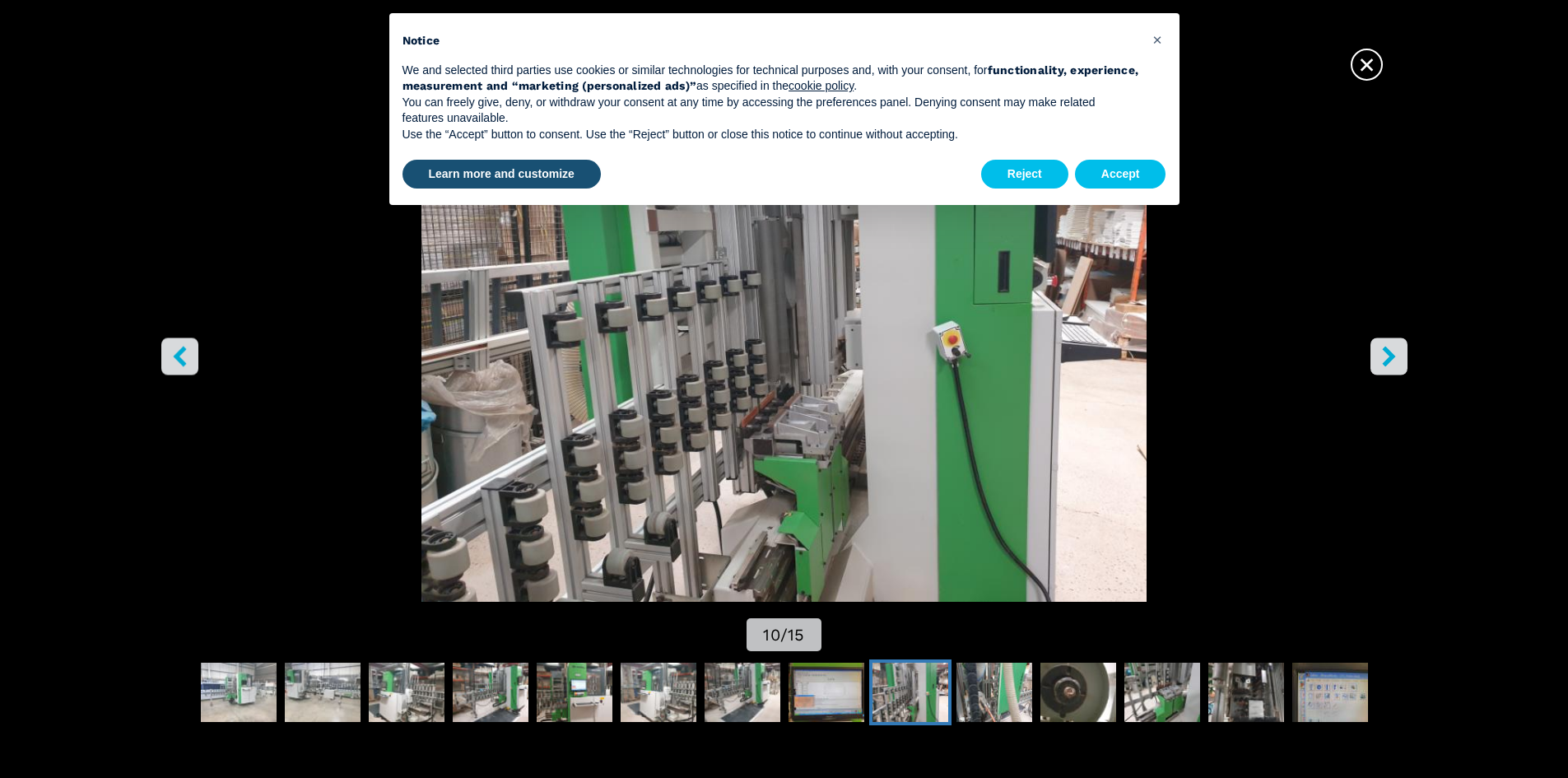
click at [1393, 357] on icon "right-button" at bounding box center [1388, 356] width 13 height 21
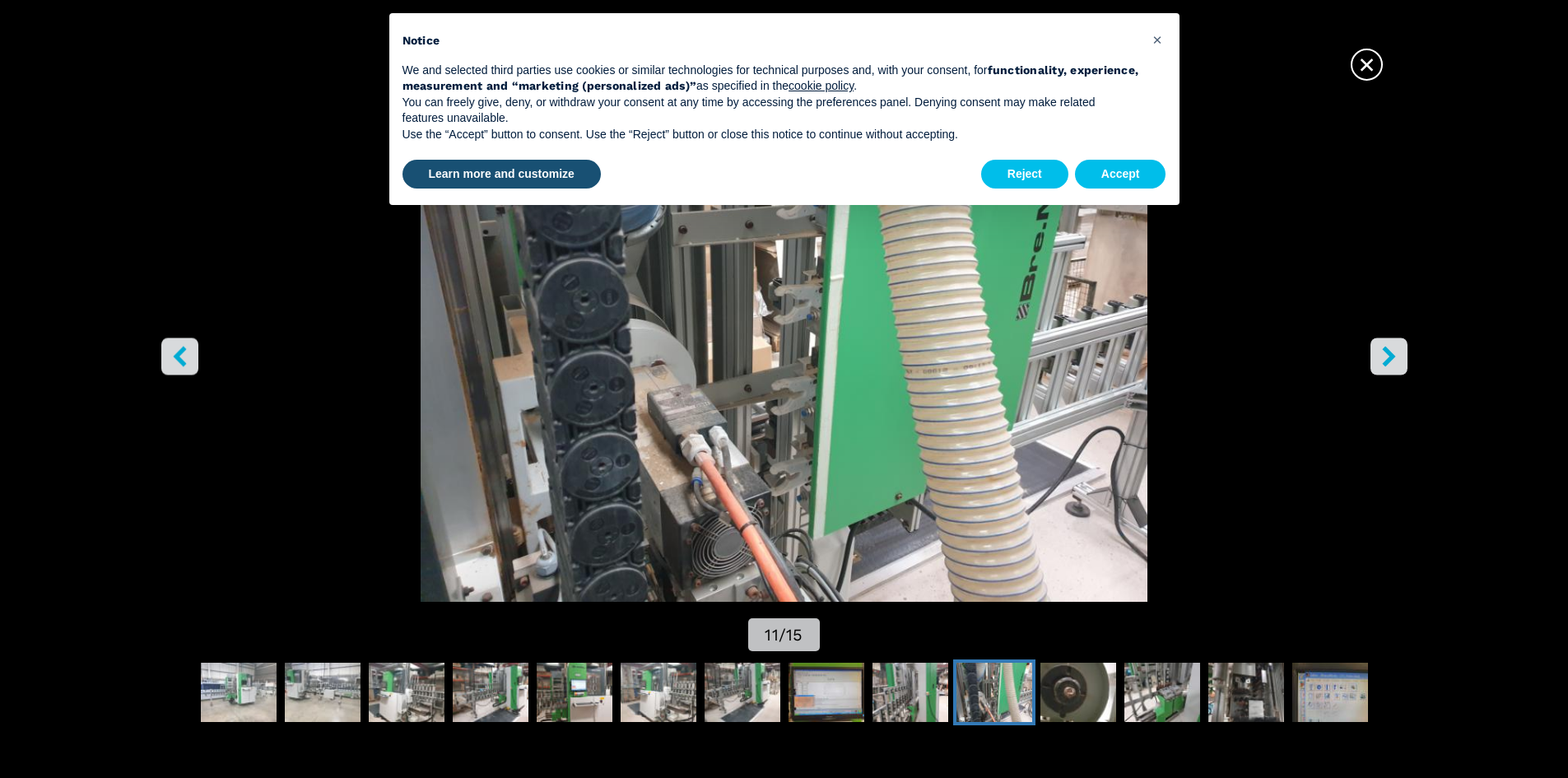
click at [1393, 357] on icon "right-button" at bounding box center [1388, 356] width 13 height 21
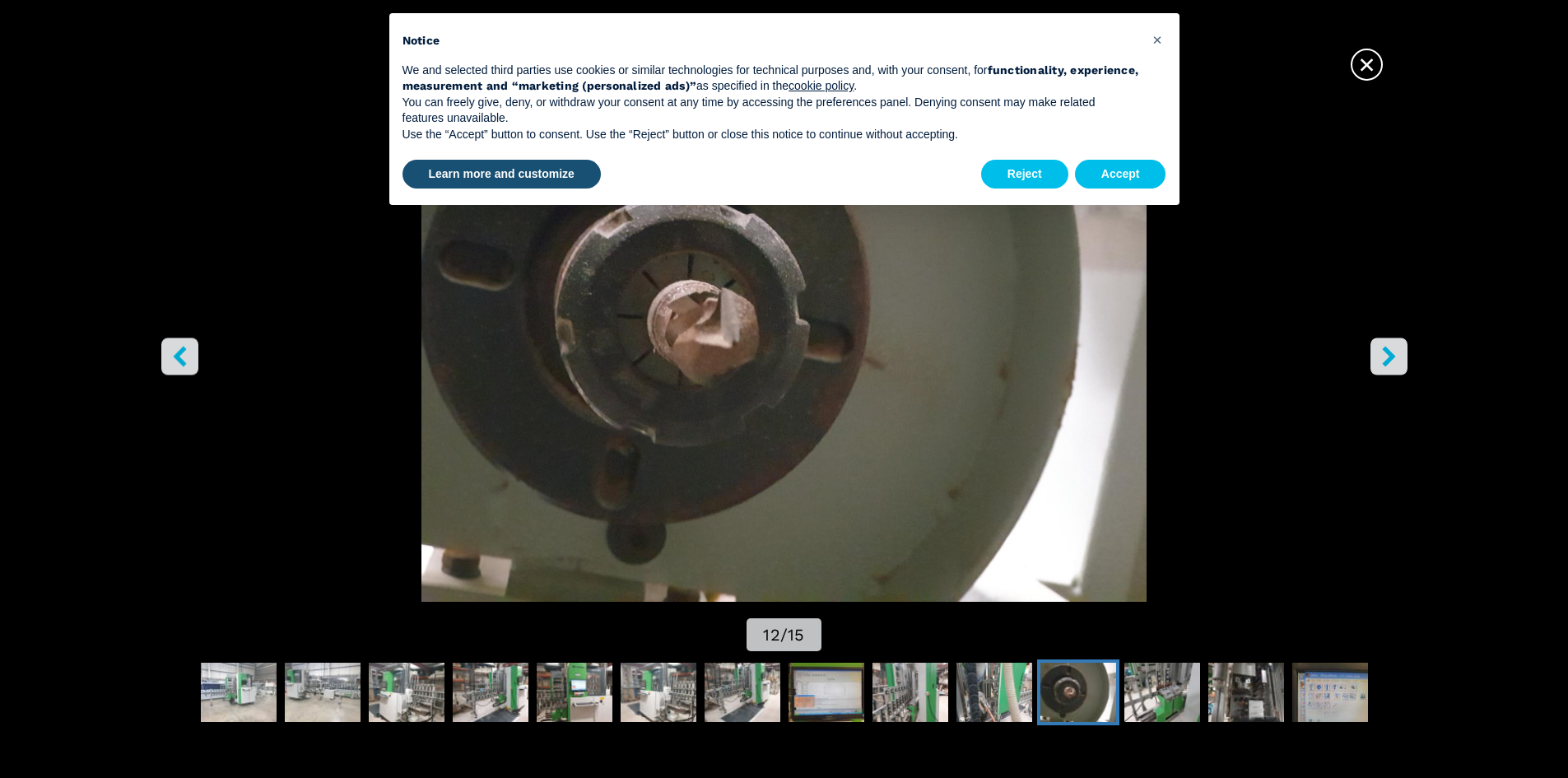
click at [1393, 357] on icon "right-button" at bounding box center [1388, 356] width 13 height 21
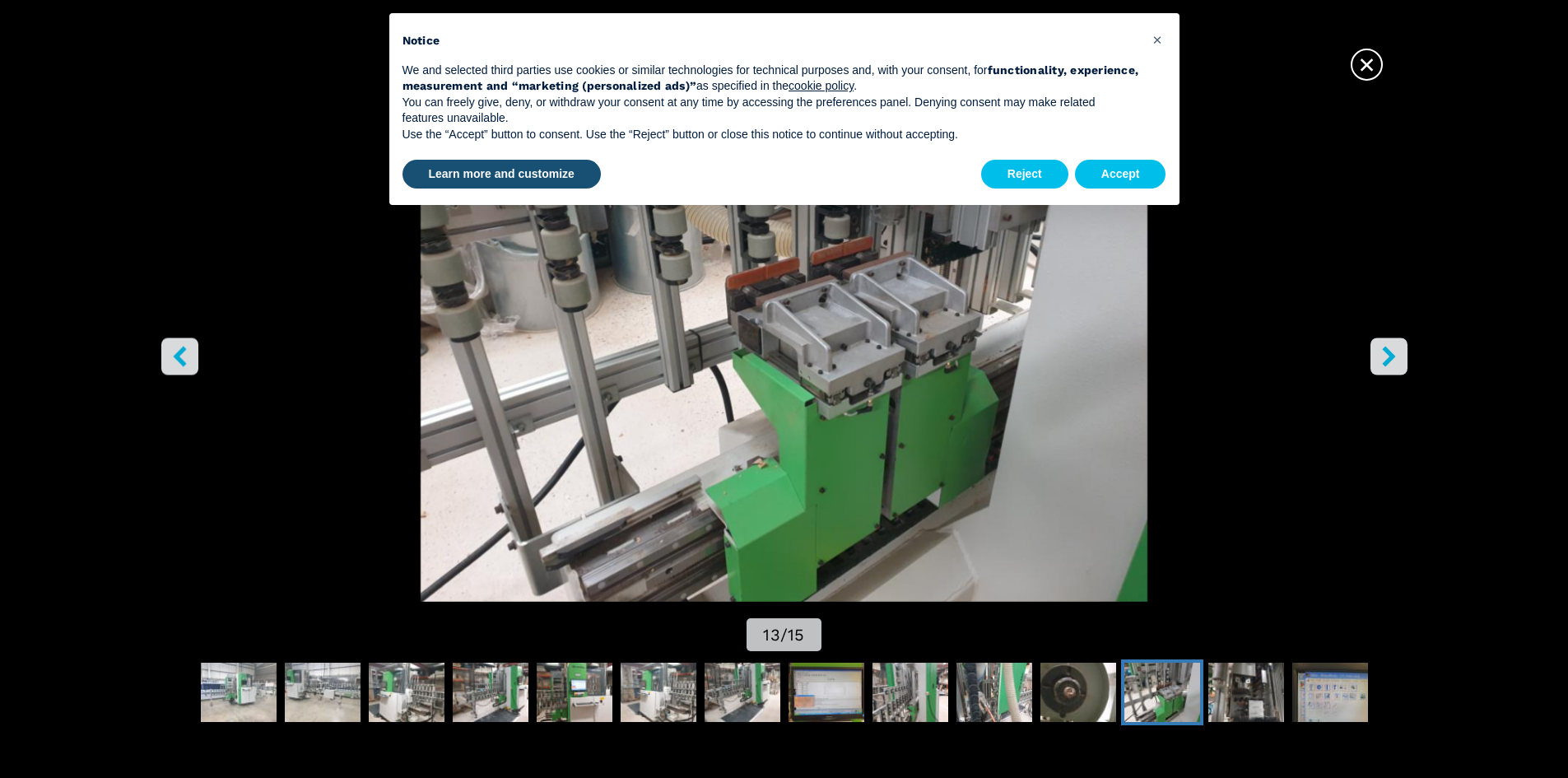
click at [1393, 357] on icon "right-button" at bounding box center [1388, 356] width 13 height 21
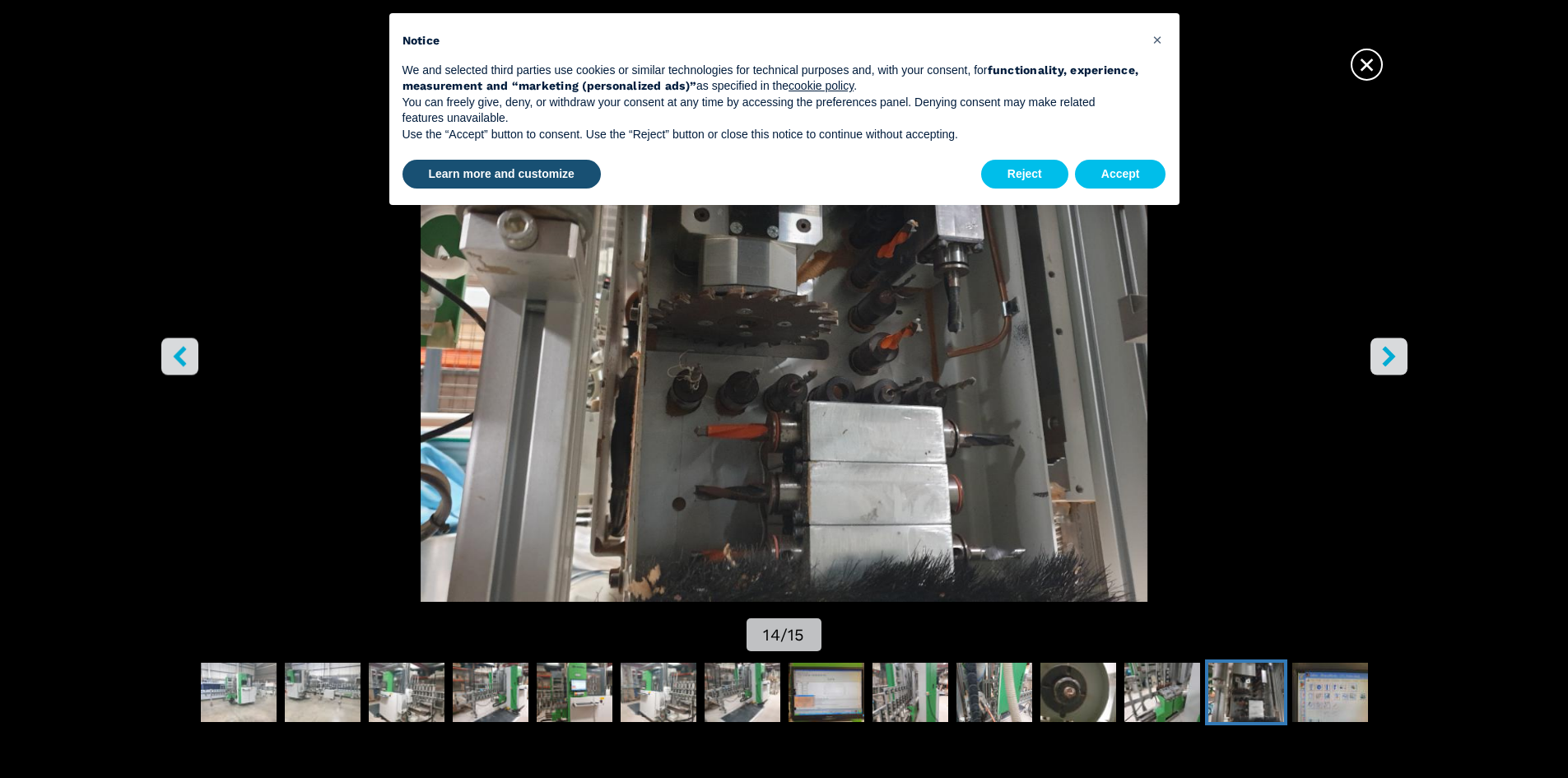
click at [1393, 357] on icon "right-button" at bounding box center [1388, 356] width 13 height 21
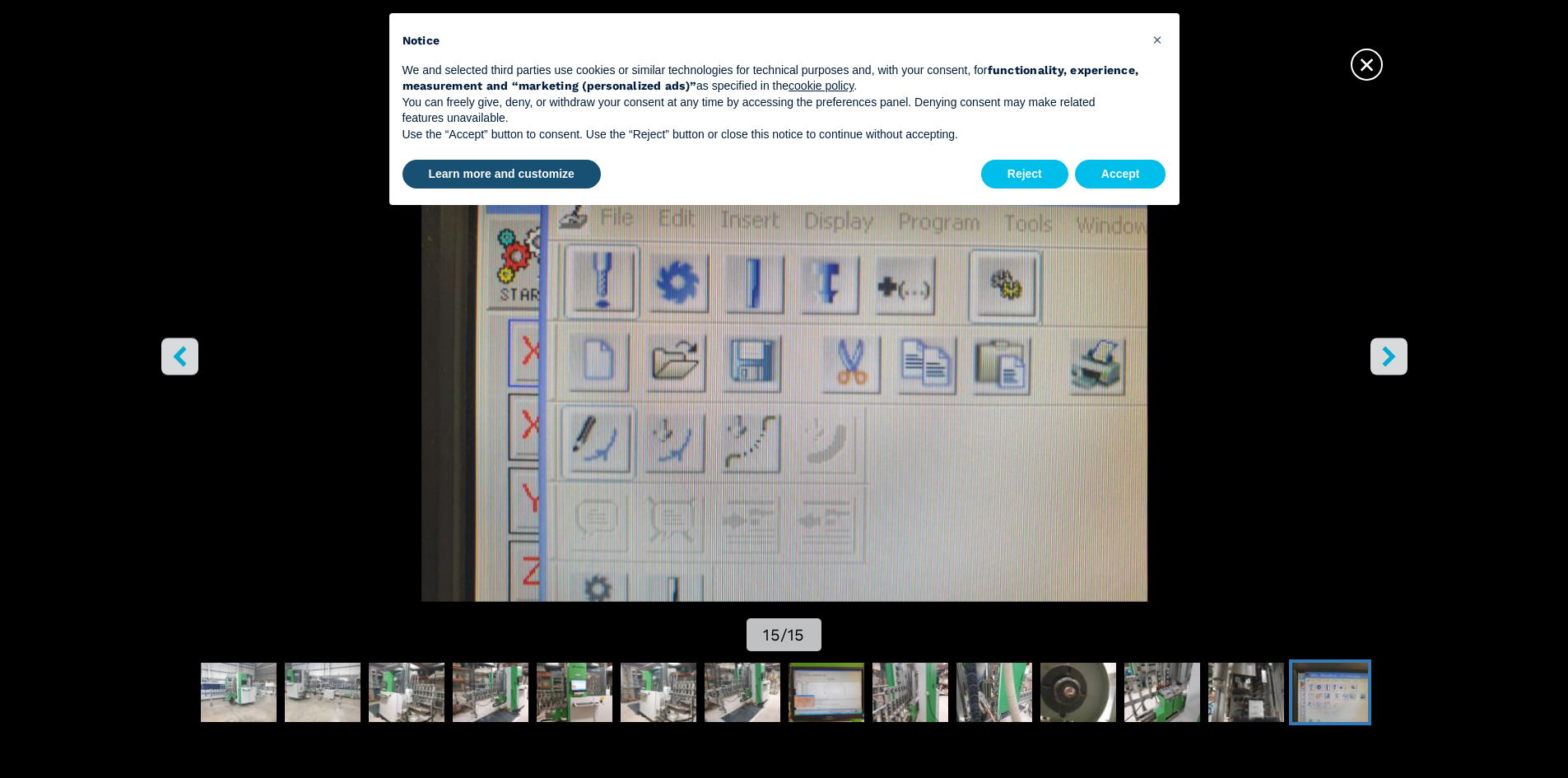
click at [1393, 357] on icon "right-button" at bounding box center [1388, 356] width 13 height 21
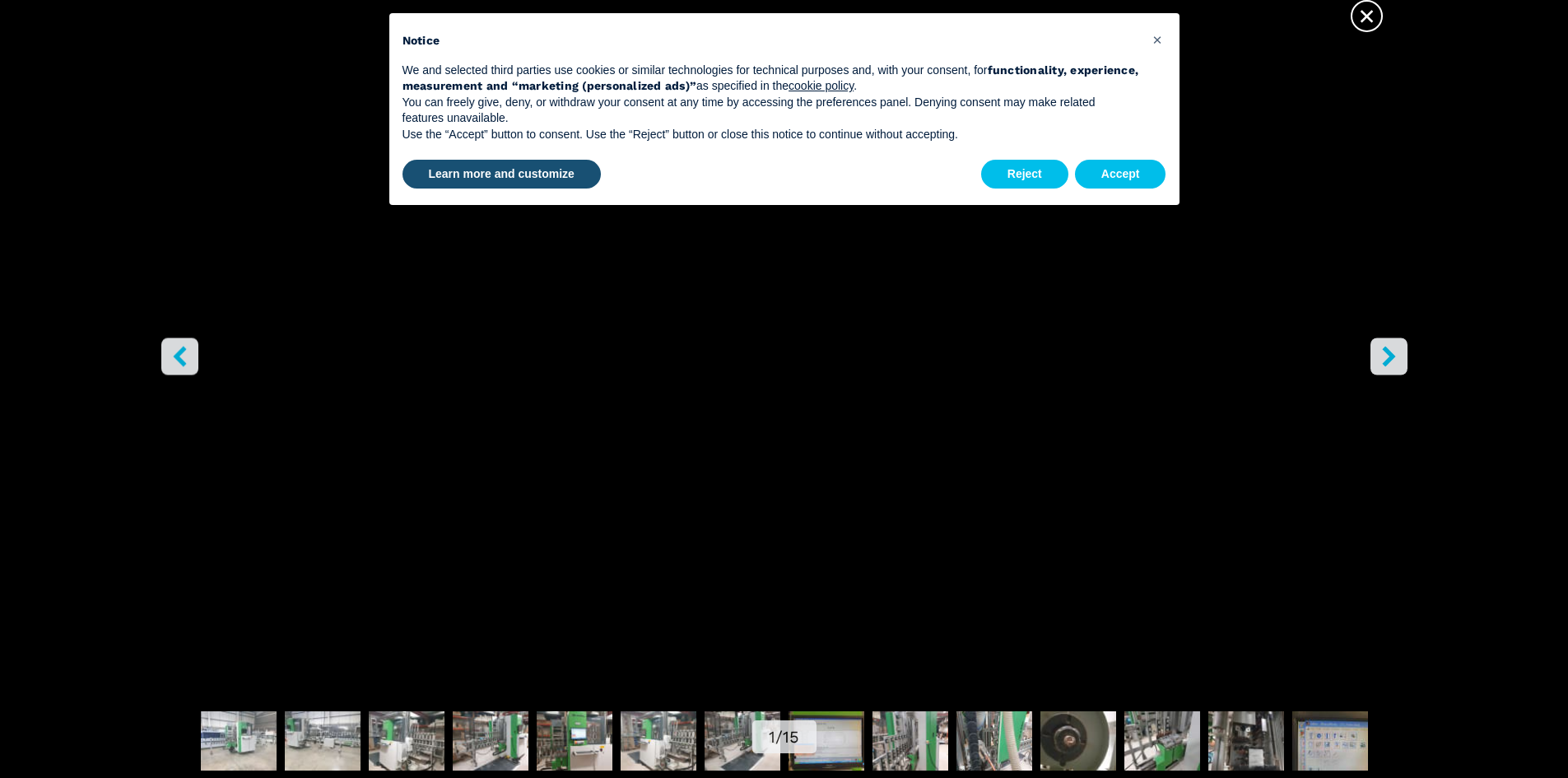
click at [1393, 357] on icon "right-button" at bounding box center [1388, 356] width 13 height 21
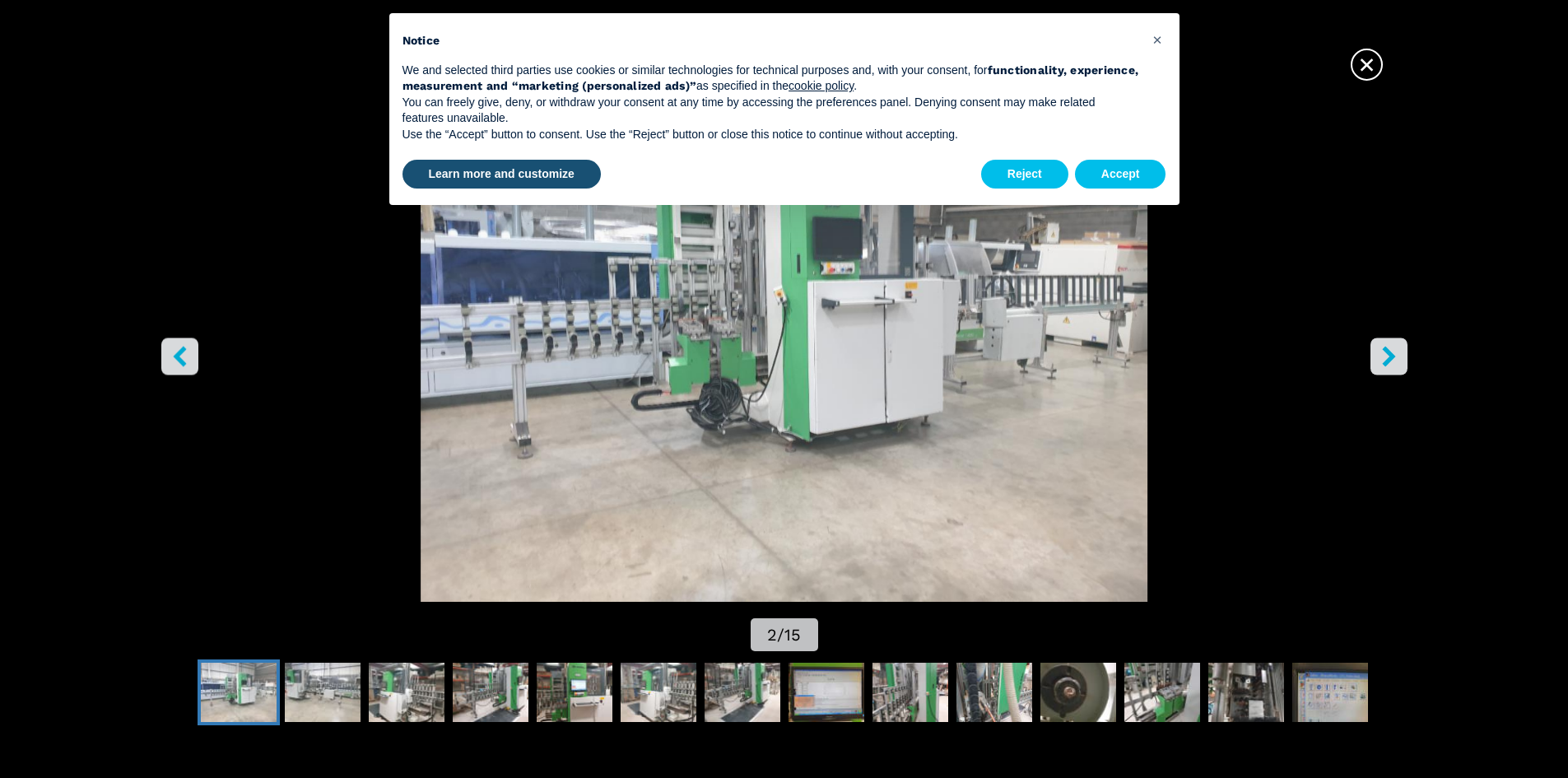
click at [1393, 357] on icon "right-button" at bounding box center [1388, 356] width 13 height 21
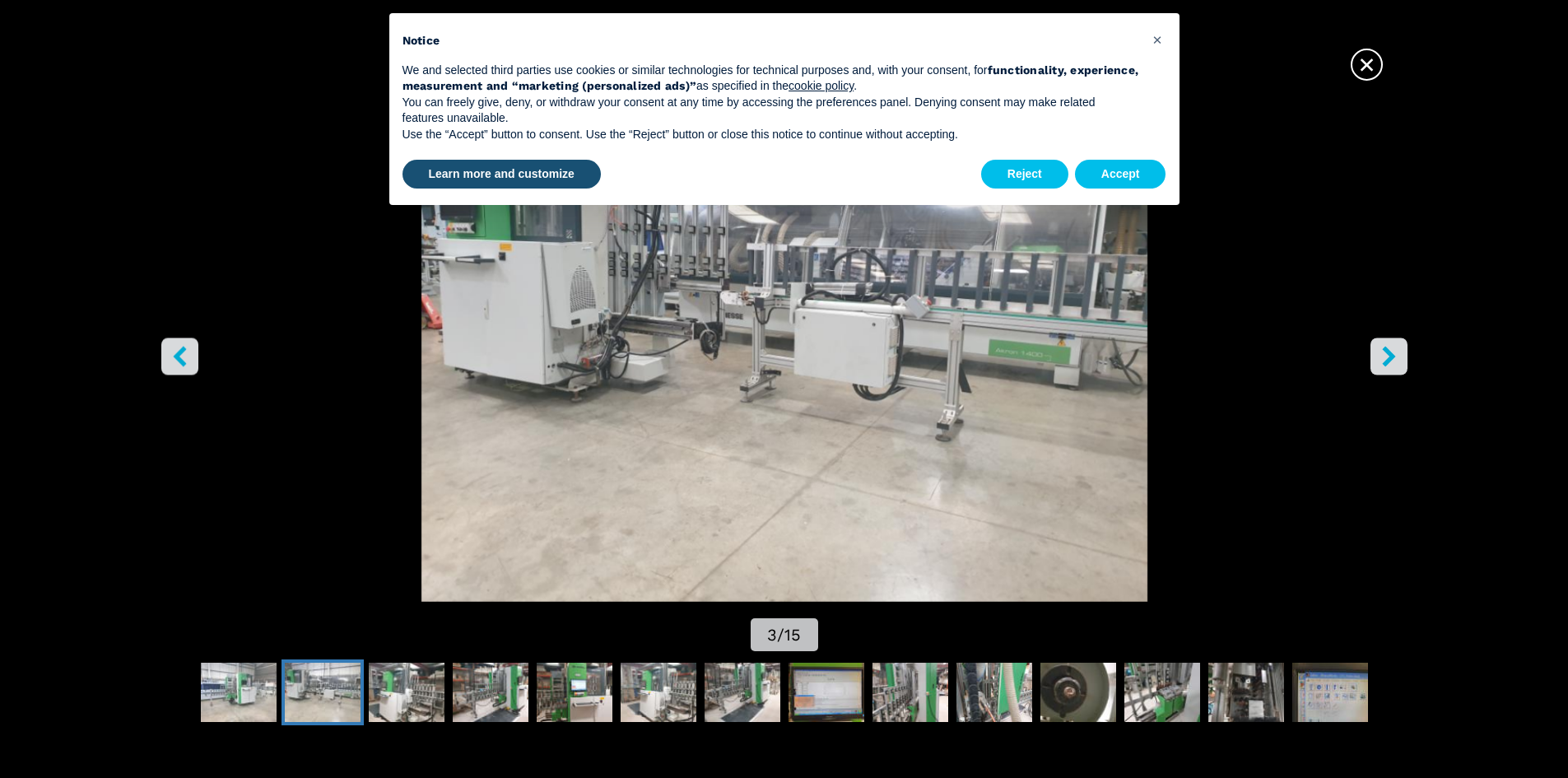
click at [1393, 357] on icon "right-button" at bounding box center [1388, 356] width 13 height 21
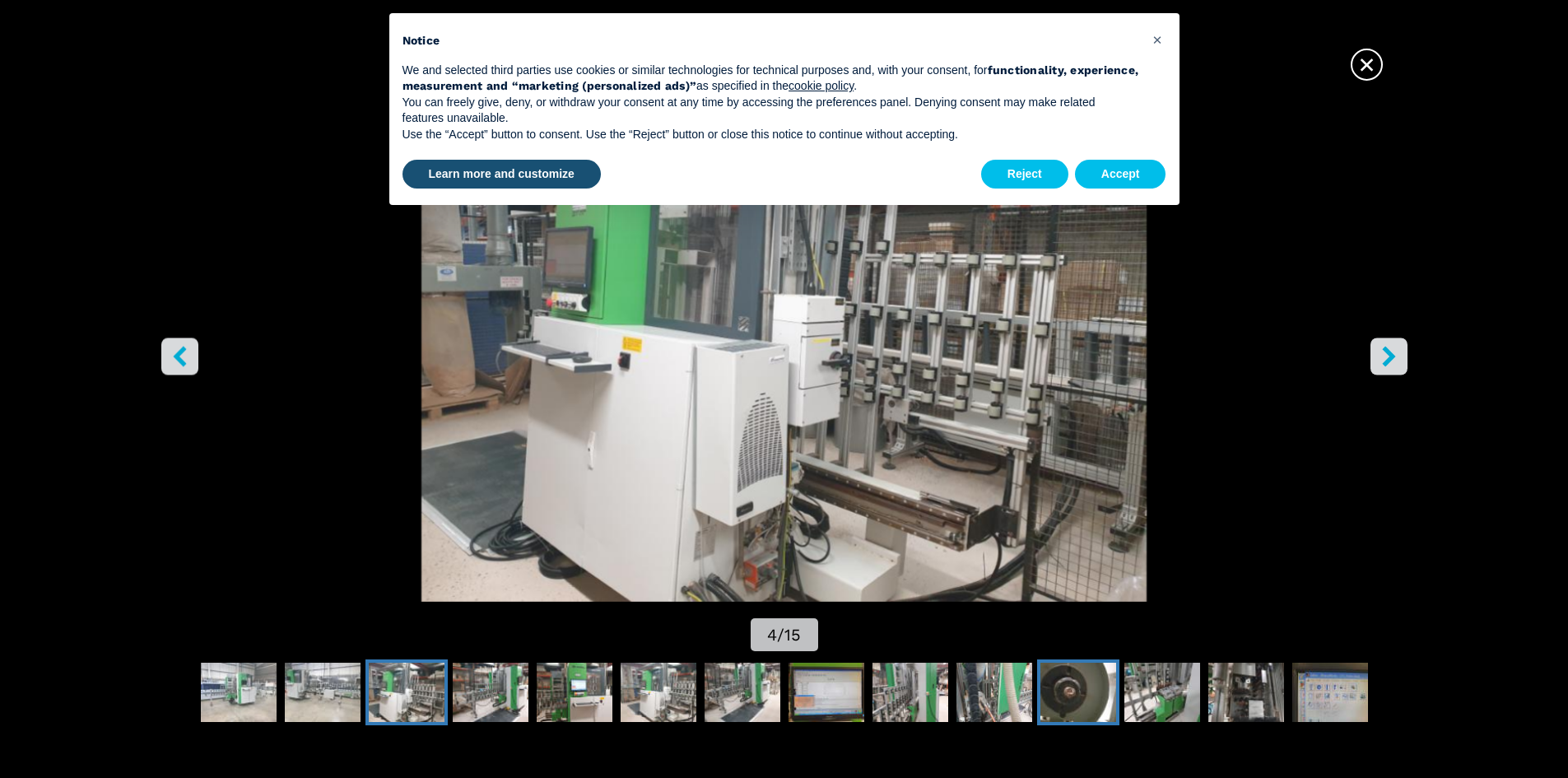
click at [1076, 697] on img "Go to Slide 12" at bounding box center [1077, 692] width 76 height 59
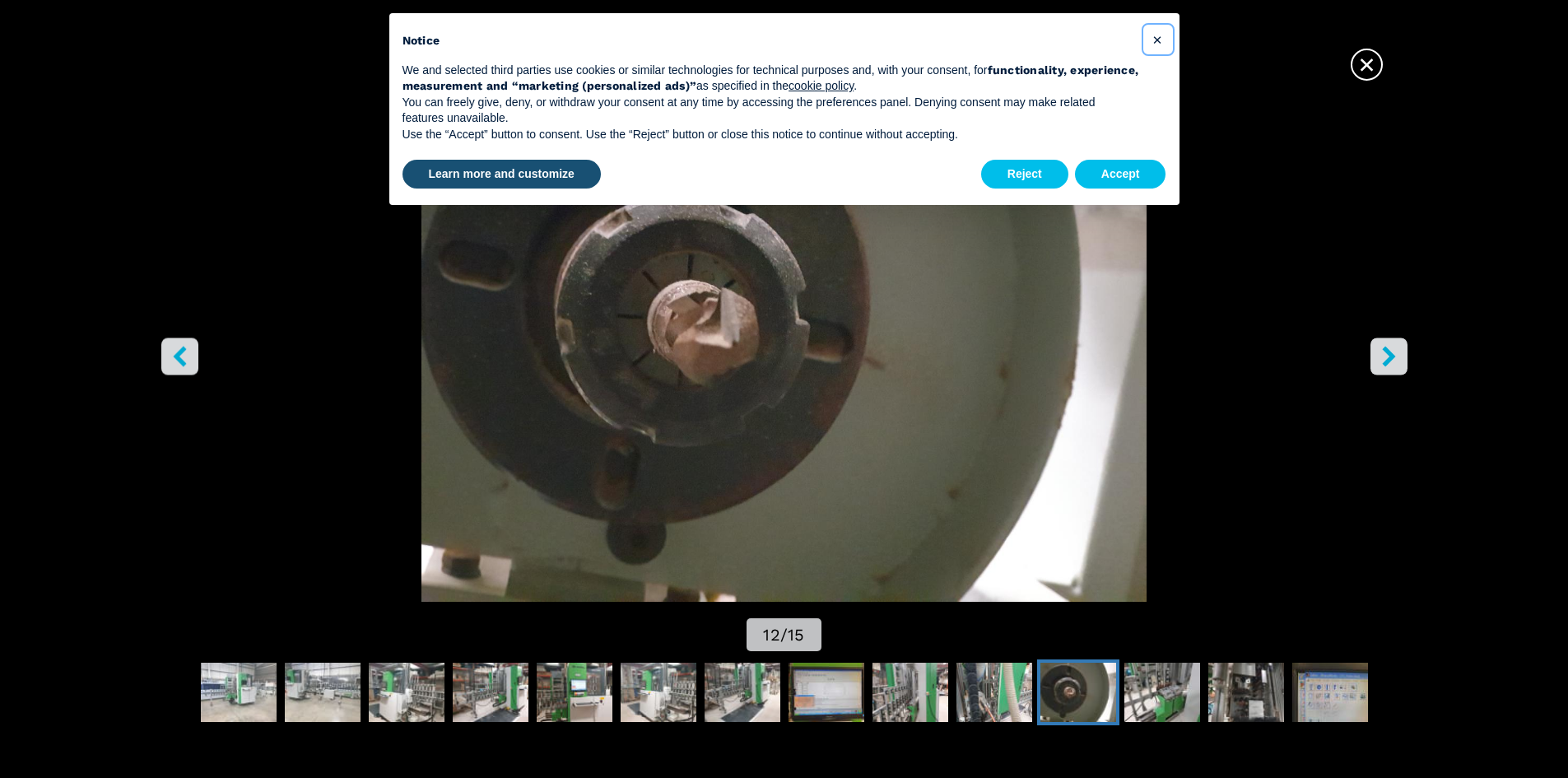
click at [1156, 40] on span "×" at bounding box center [1157, 40] width 10 height 20
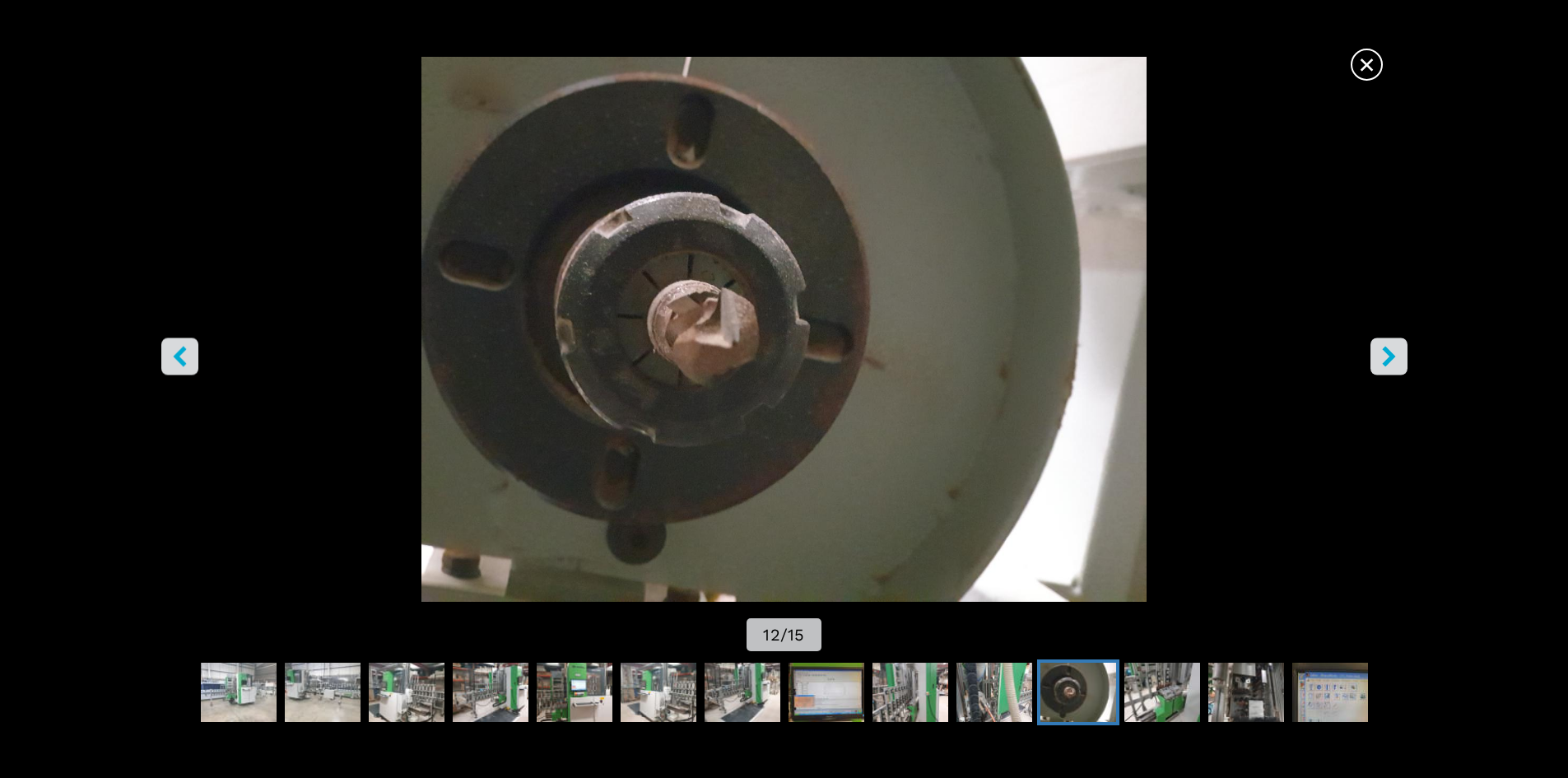
click at [188, 349] on icon "left-button" at bounding box center [180, 356] width 21 height 21
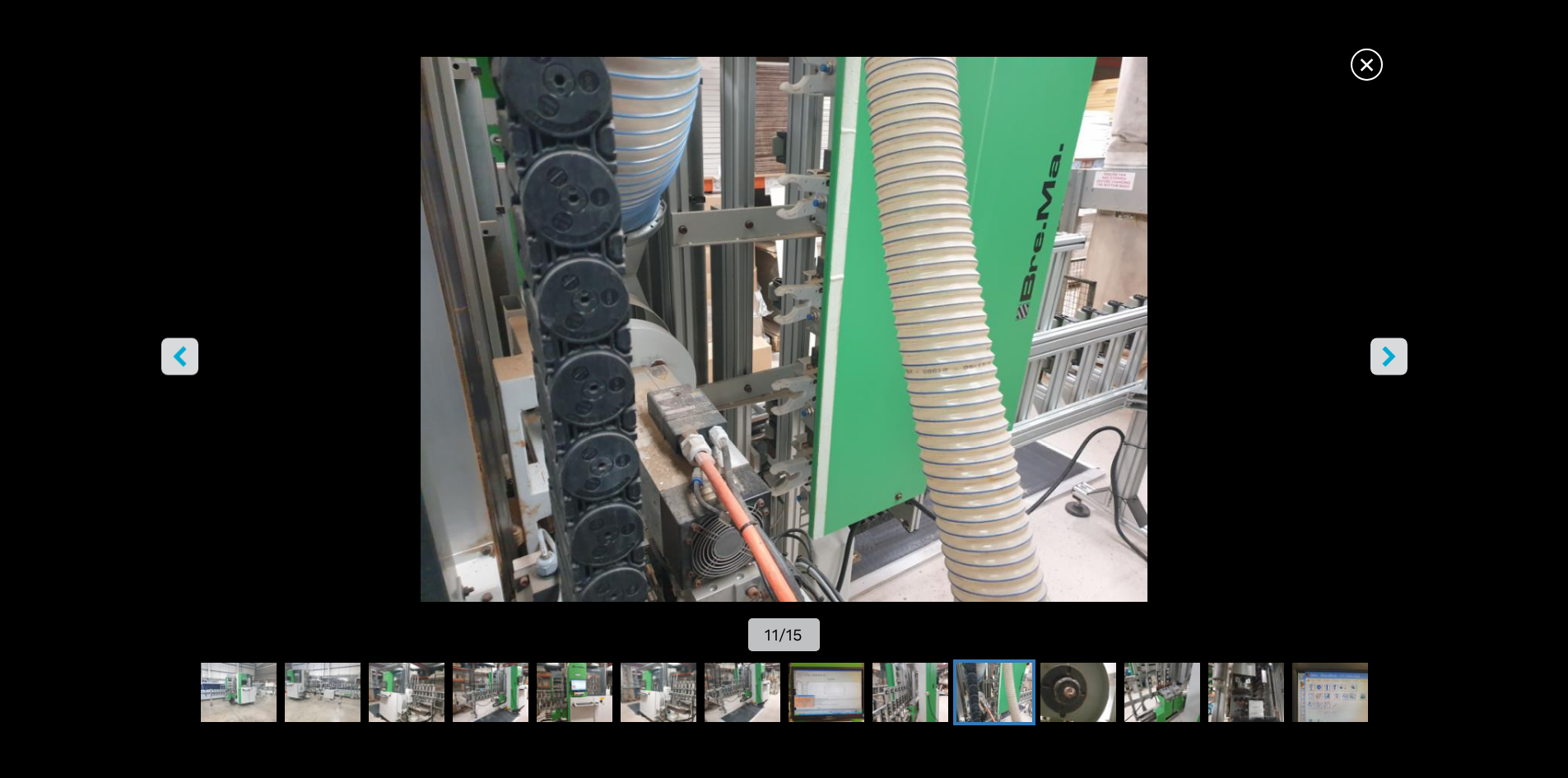
click at [1381, 357] on icon "right-button" at bounding box center [1388, 356] width 21 height 21
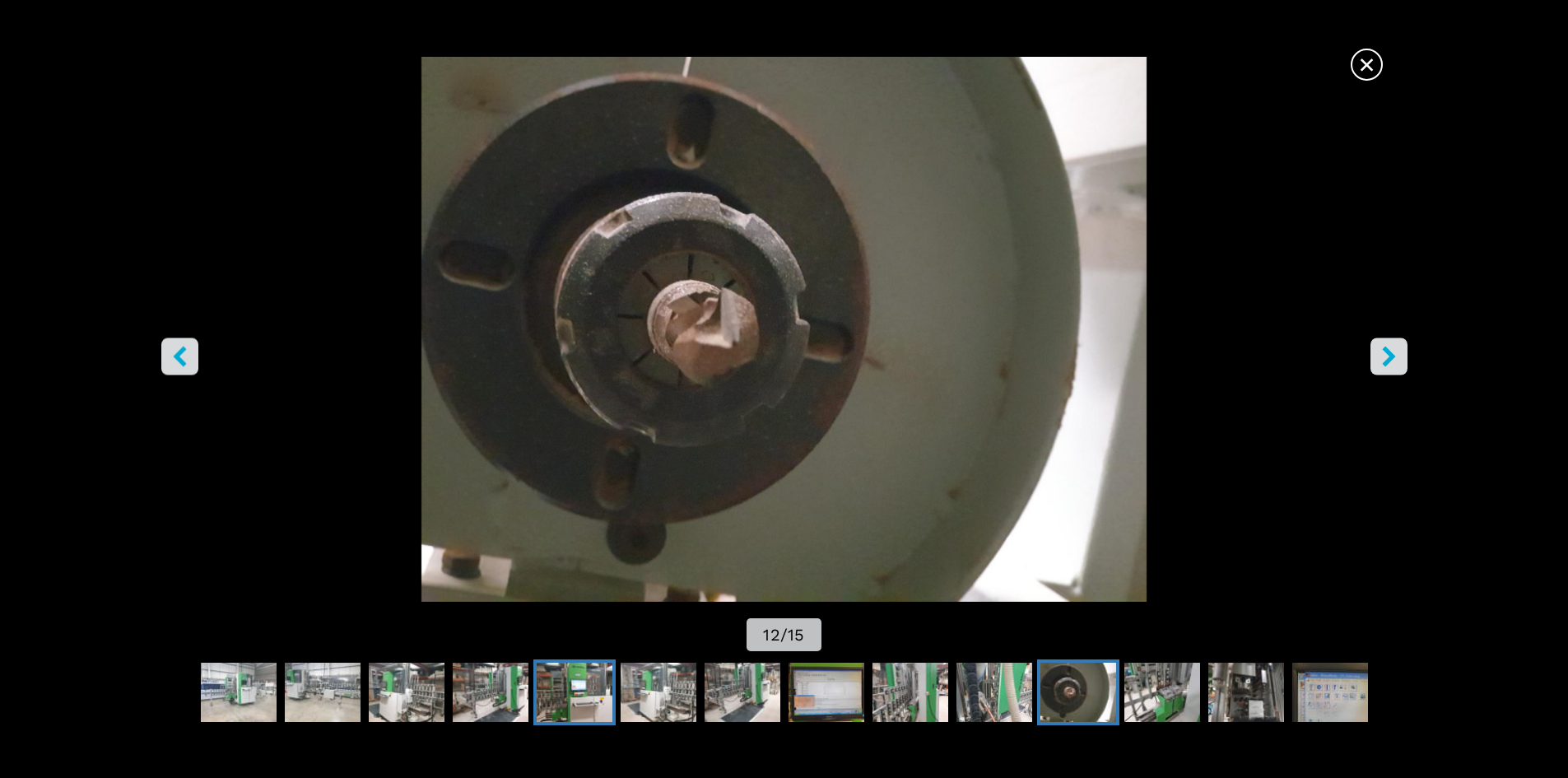
click at [583, 677] on img "Go to Slide 6" at bounding box center [574, 692] width 76 height 59
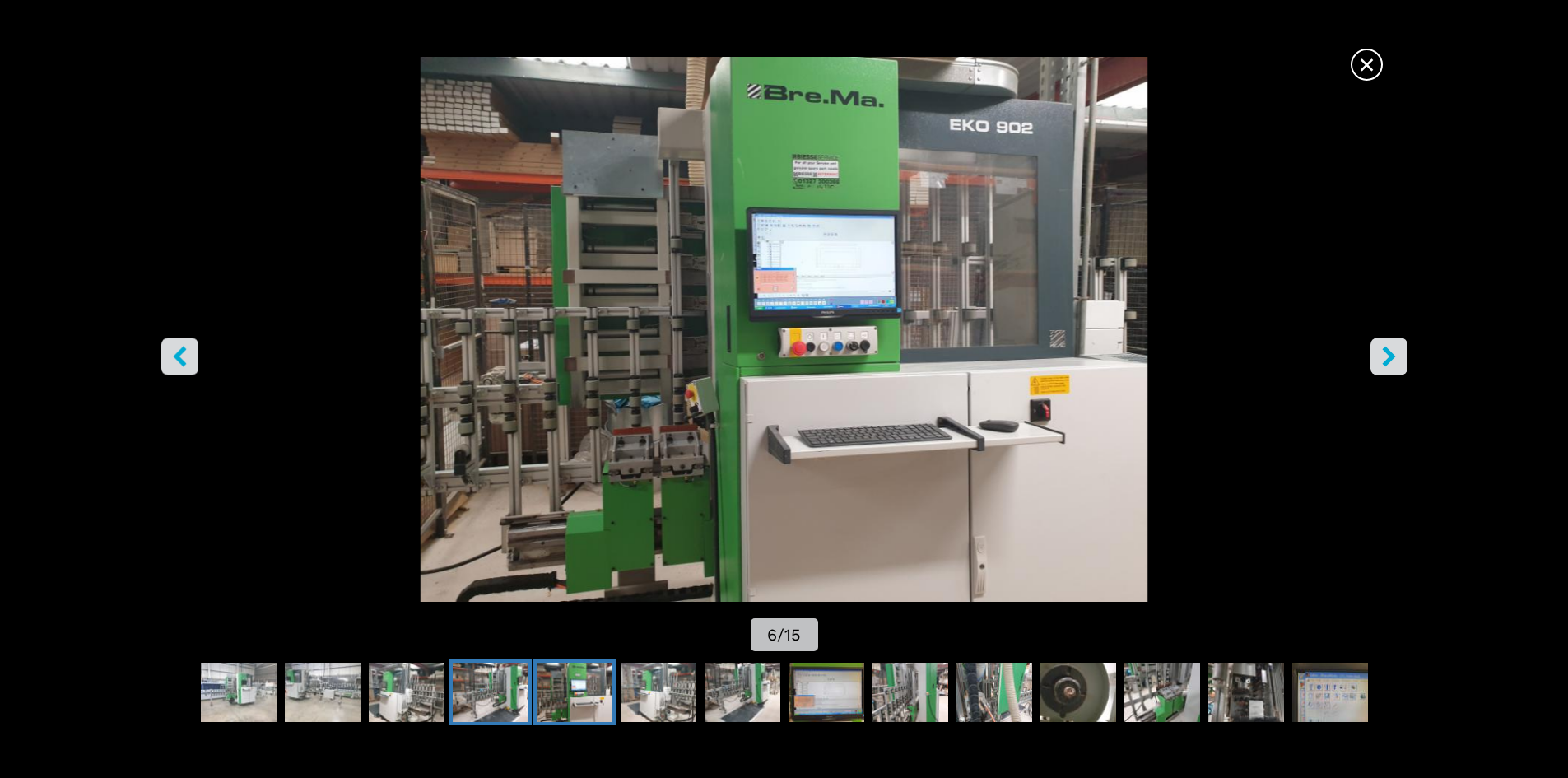
click at [485, 692] on img "Go to Slide 5" at bounding box center [490, 692] width 76 height 59
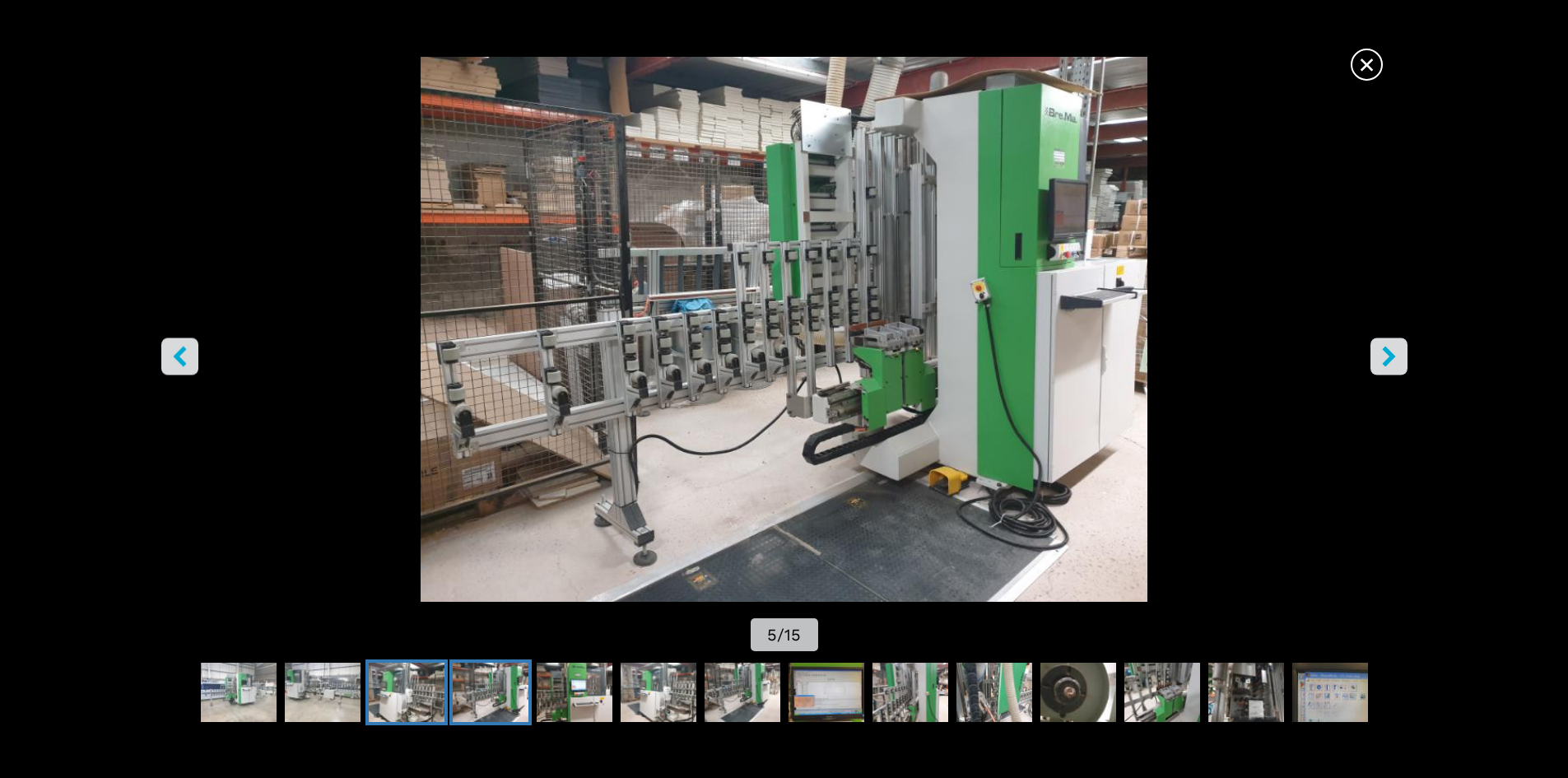
click at [424, 687] on img "Go to Slide 4" at bounding box center [407, 692] width 76 height 59
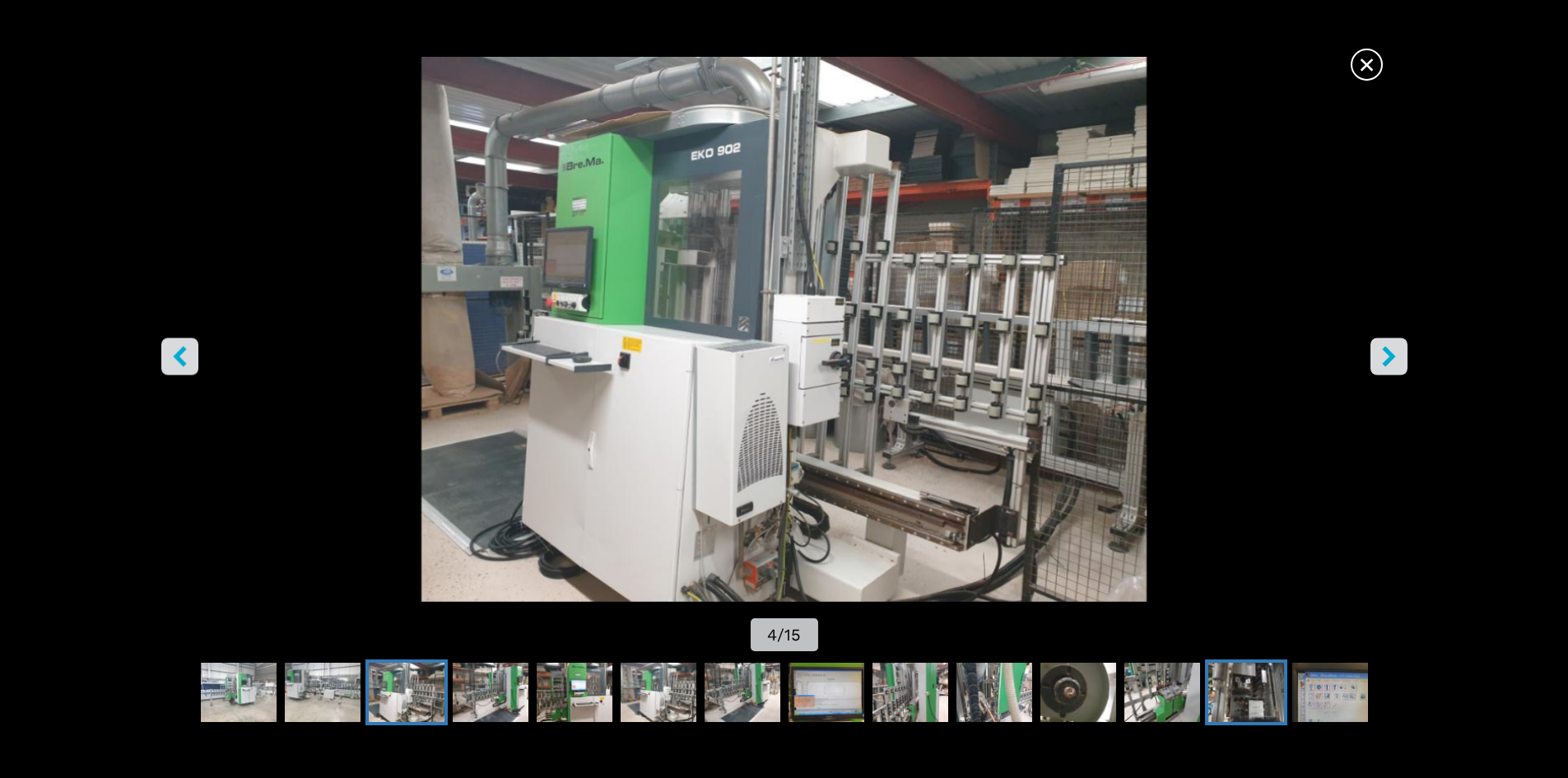
click at [1244, 692] on img "Go to Slide 14" at bounding box center [1245, 692] width 76 height 59
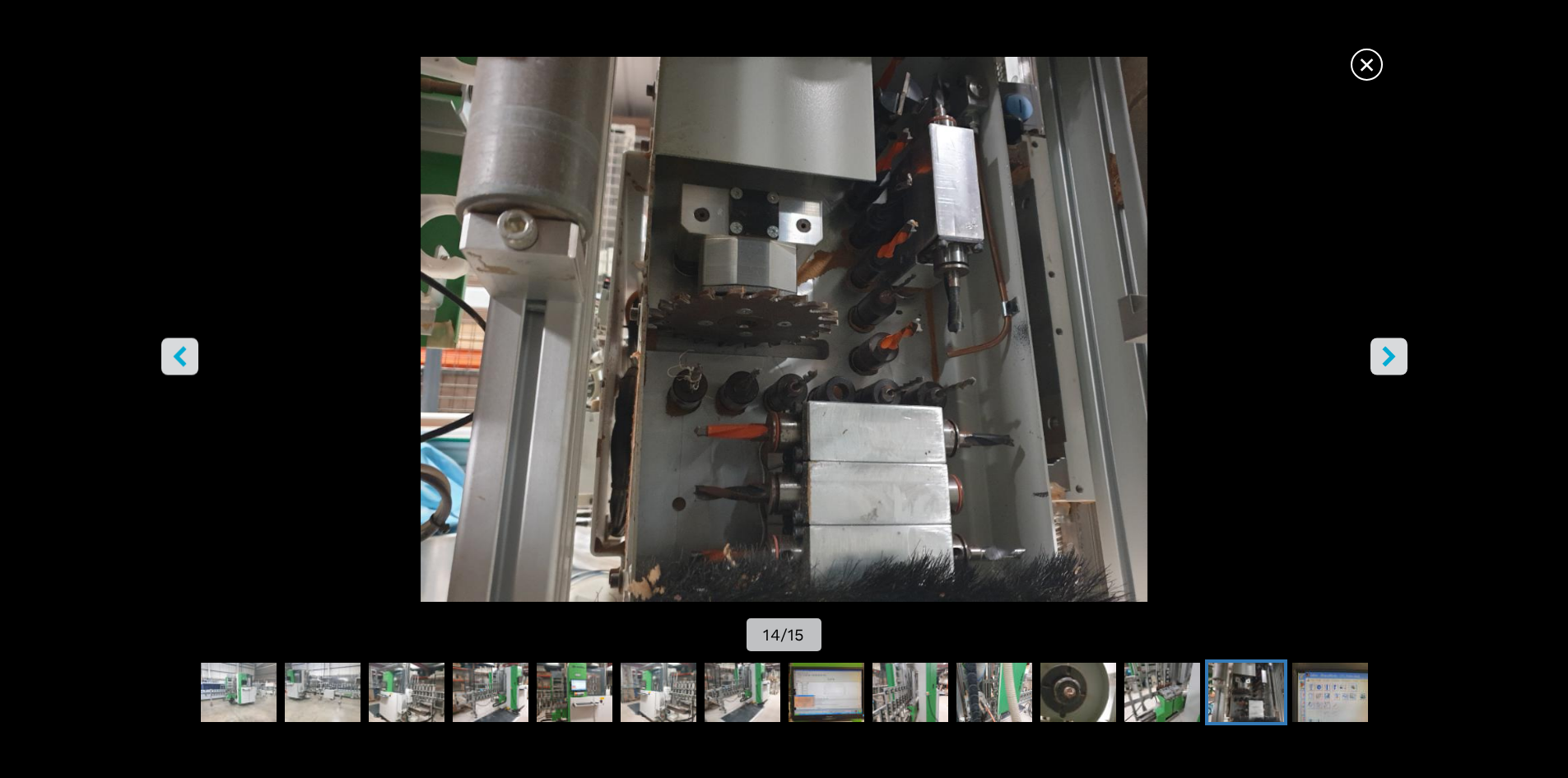
scroll to position [426, 0]
click at [783, 391] on img "Go to Slide 14" at bounding box center [784, 328] width 1412 height 544
click at [805, 401] on img "Go to Slide 14" at bounding box center [784, 328] width 1412 height 544
